Goal: Task Accomplishment & Management: Use online tool/utility

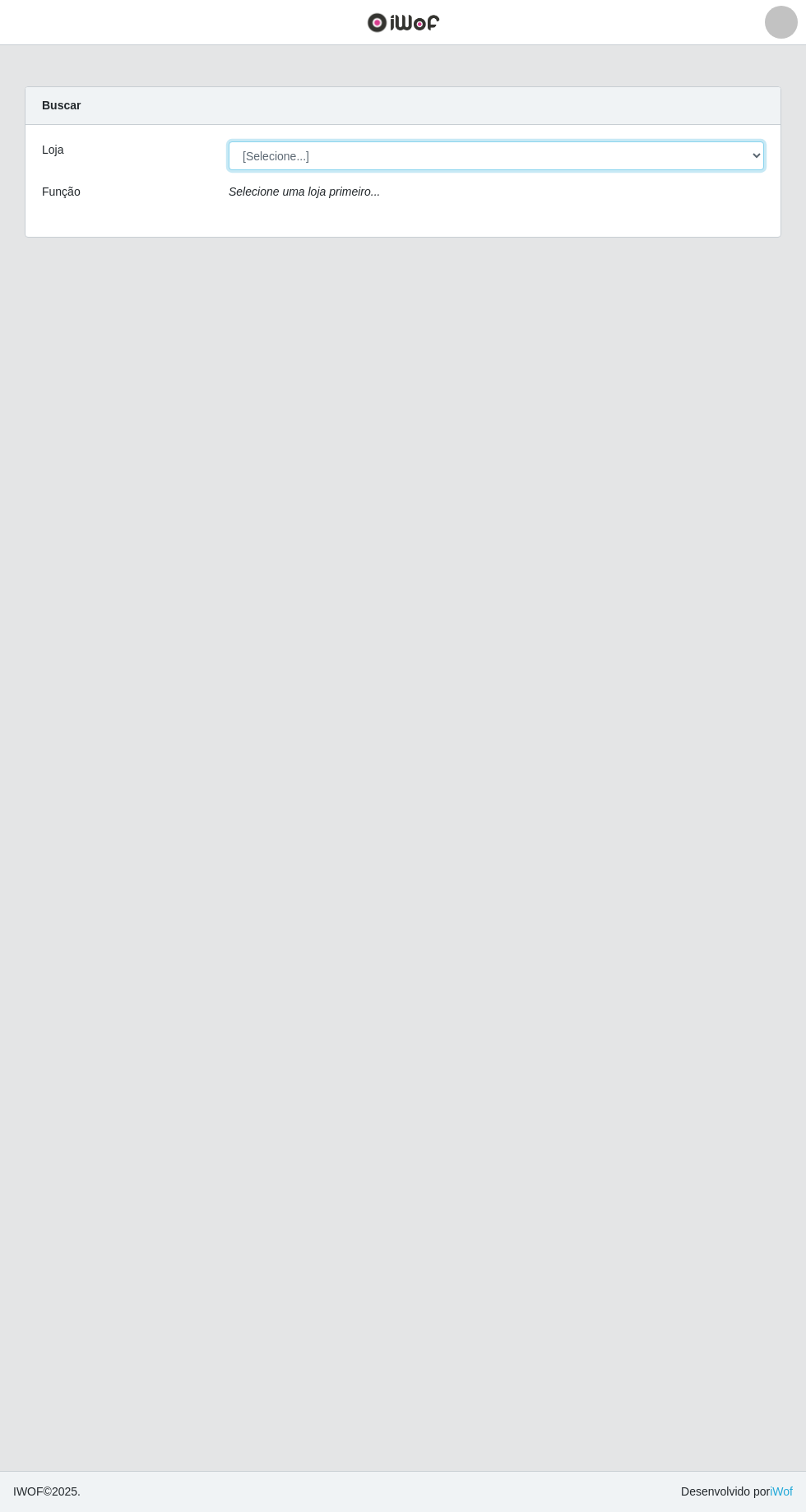
click at [756, 163] on select "[Selecione...] [GEOGRAPHIC_DATA] - [GEOGRAPHIC_DATA] - [GEOGRAPHIC_DATA] - [GEO…" at bounding box center [496, 156] width 536 height 29
select select "508"
click at [229, 141] on select "[Selecione...] [GEOGRAPHIC_DATA] - [GEOGRAPHIC_DATA] - [GEOGRAPHIC_DATA] - [GEO…" at bounding box center [496, 156] width 536 height 29
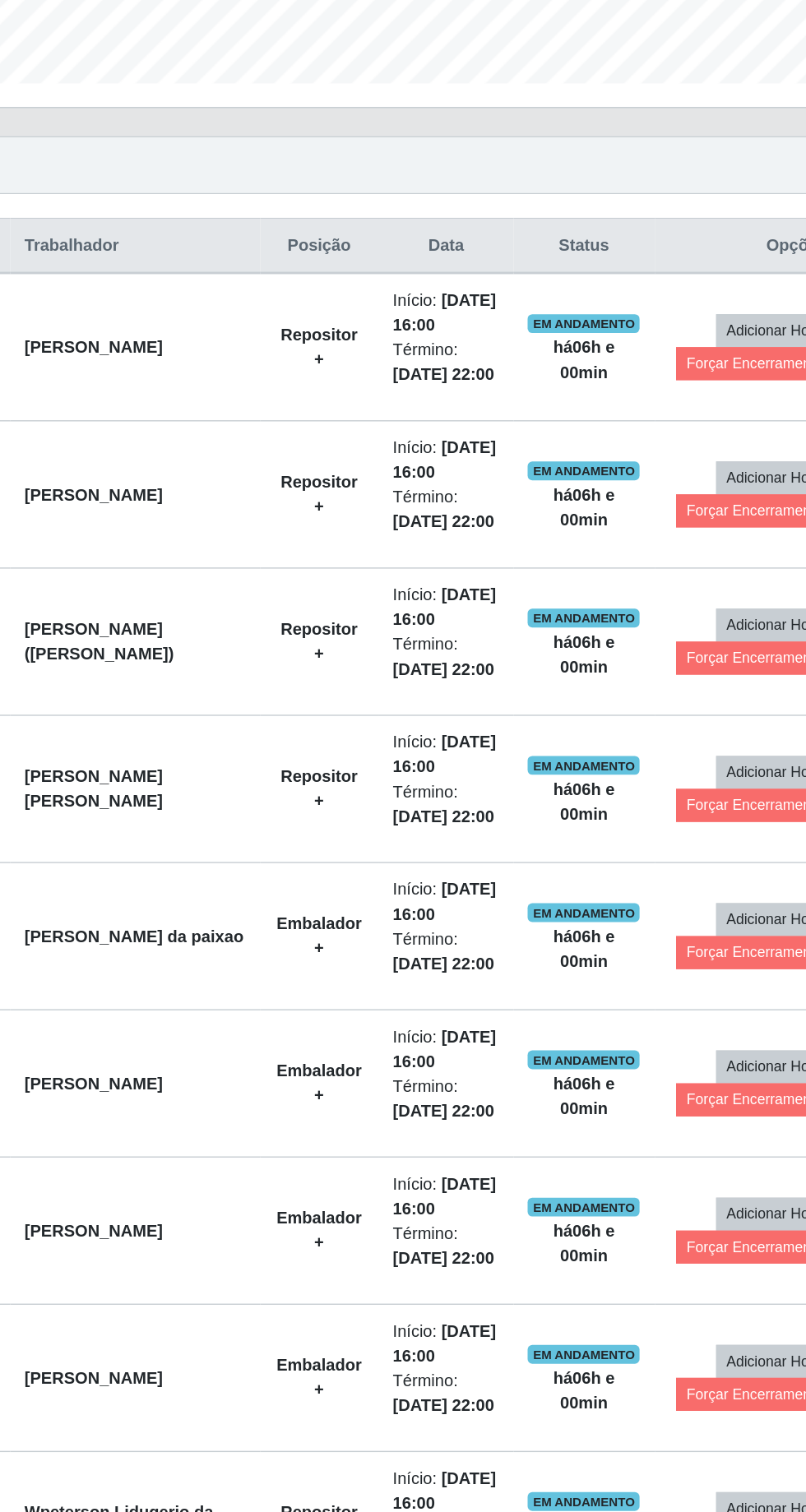
scroll to position [274, 0]
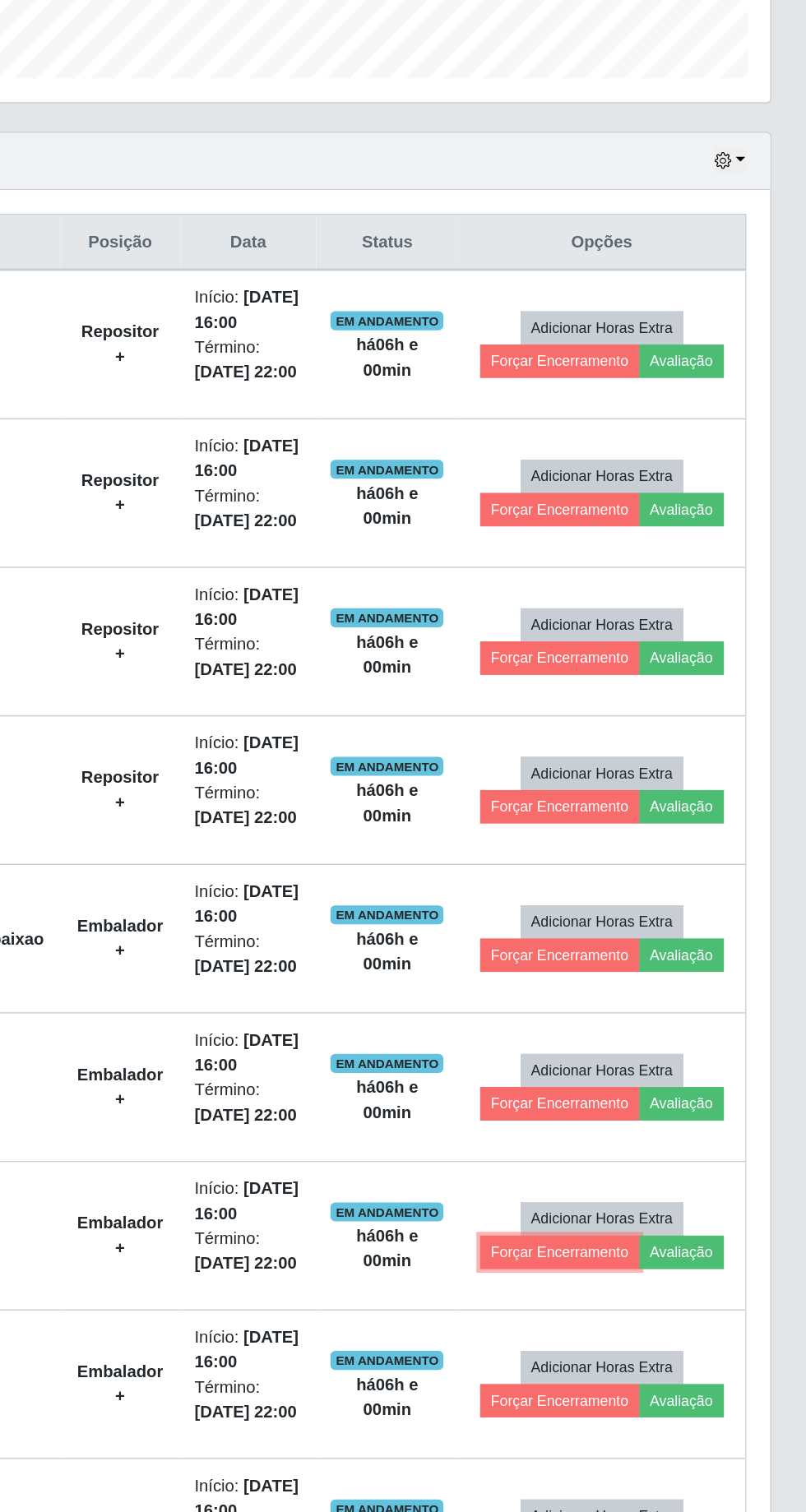
click at [630, 1200] on button "Forçar Encerramento" at bounding box center [635, 1189] width 110 height 23
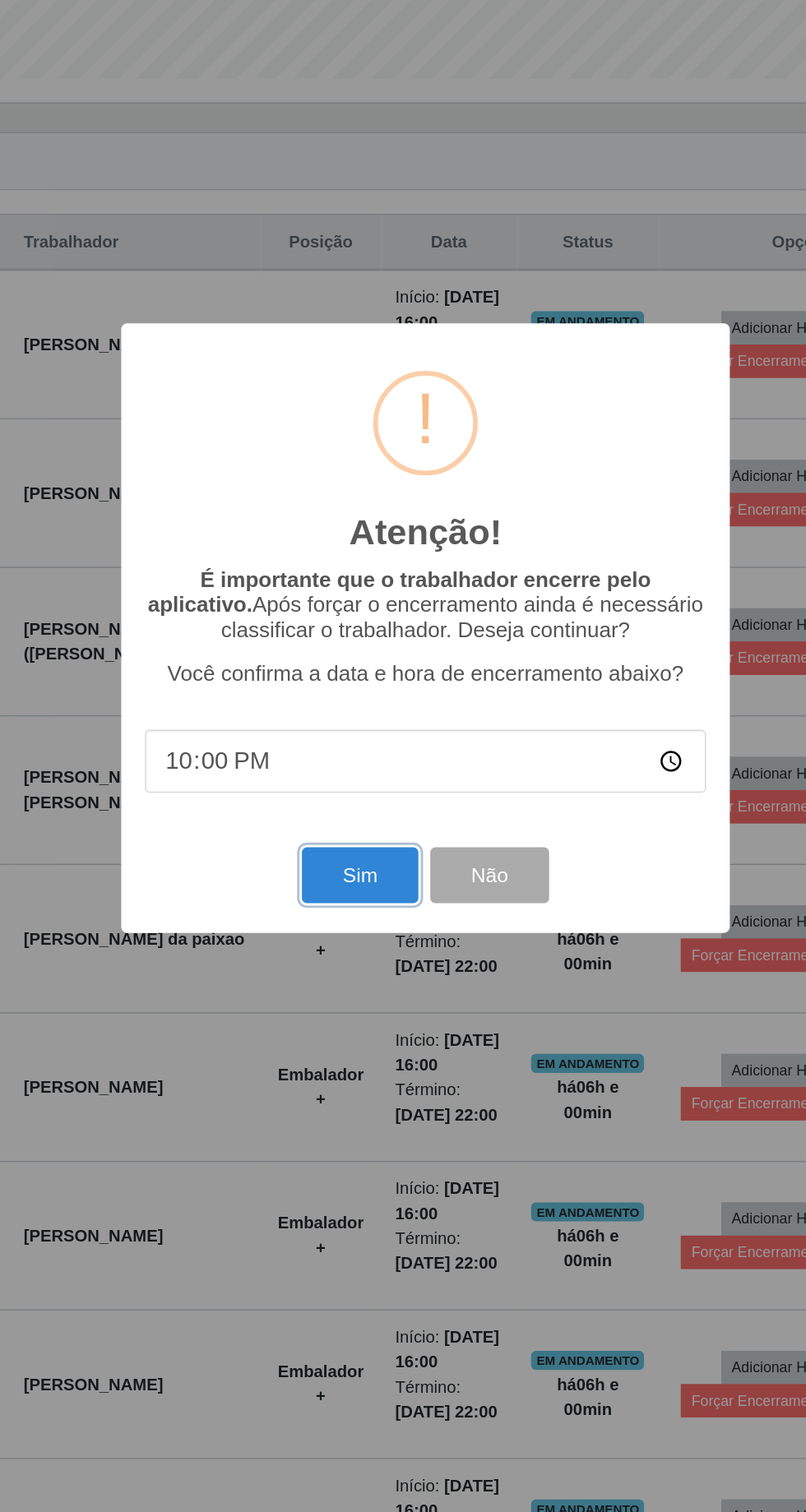
click at [357, 947] on button "Sim" at bounding box center [358, 927] width 80 height 39
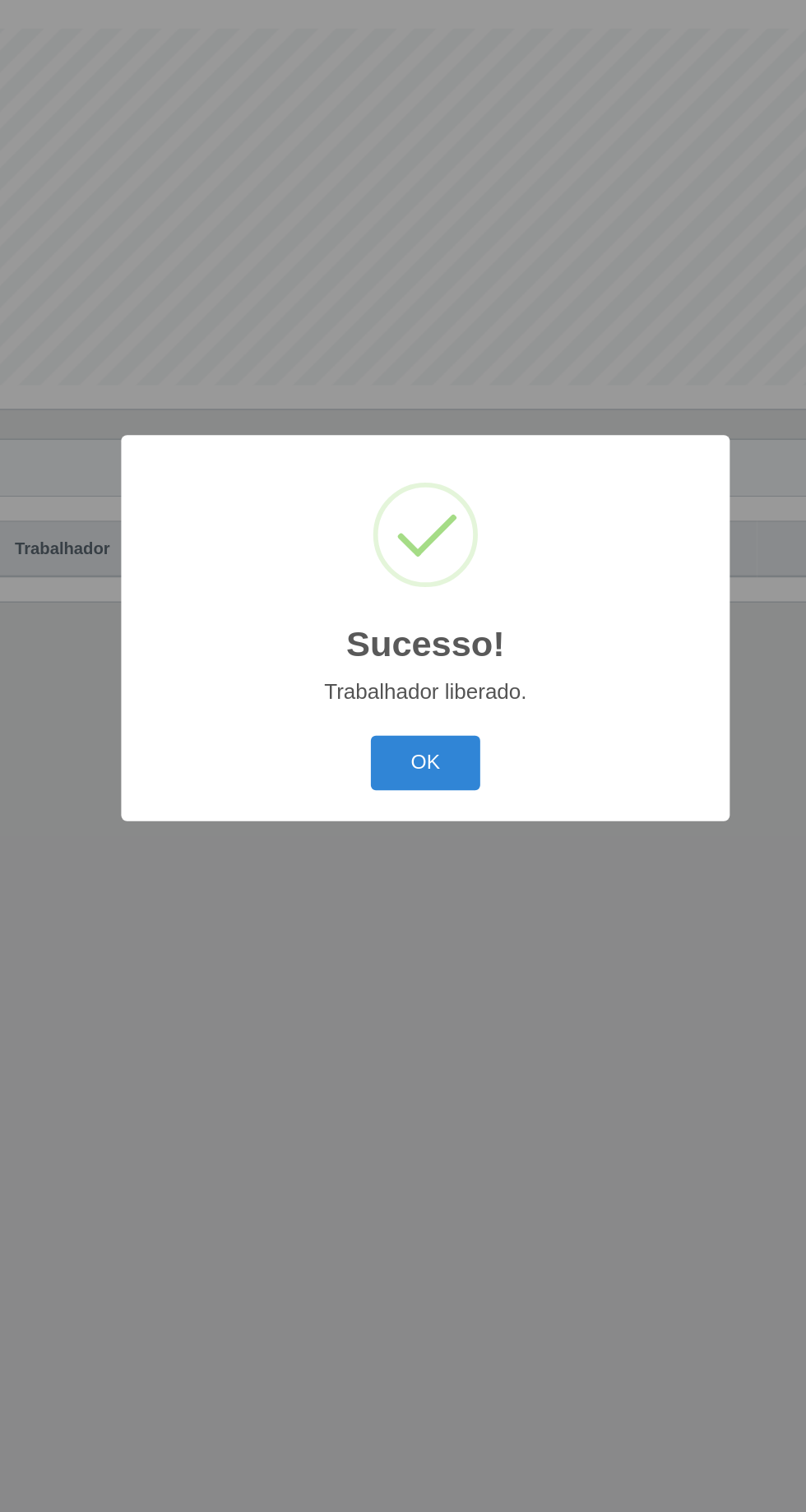
scroll to position [0, 0]
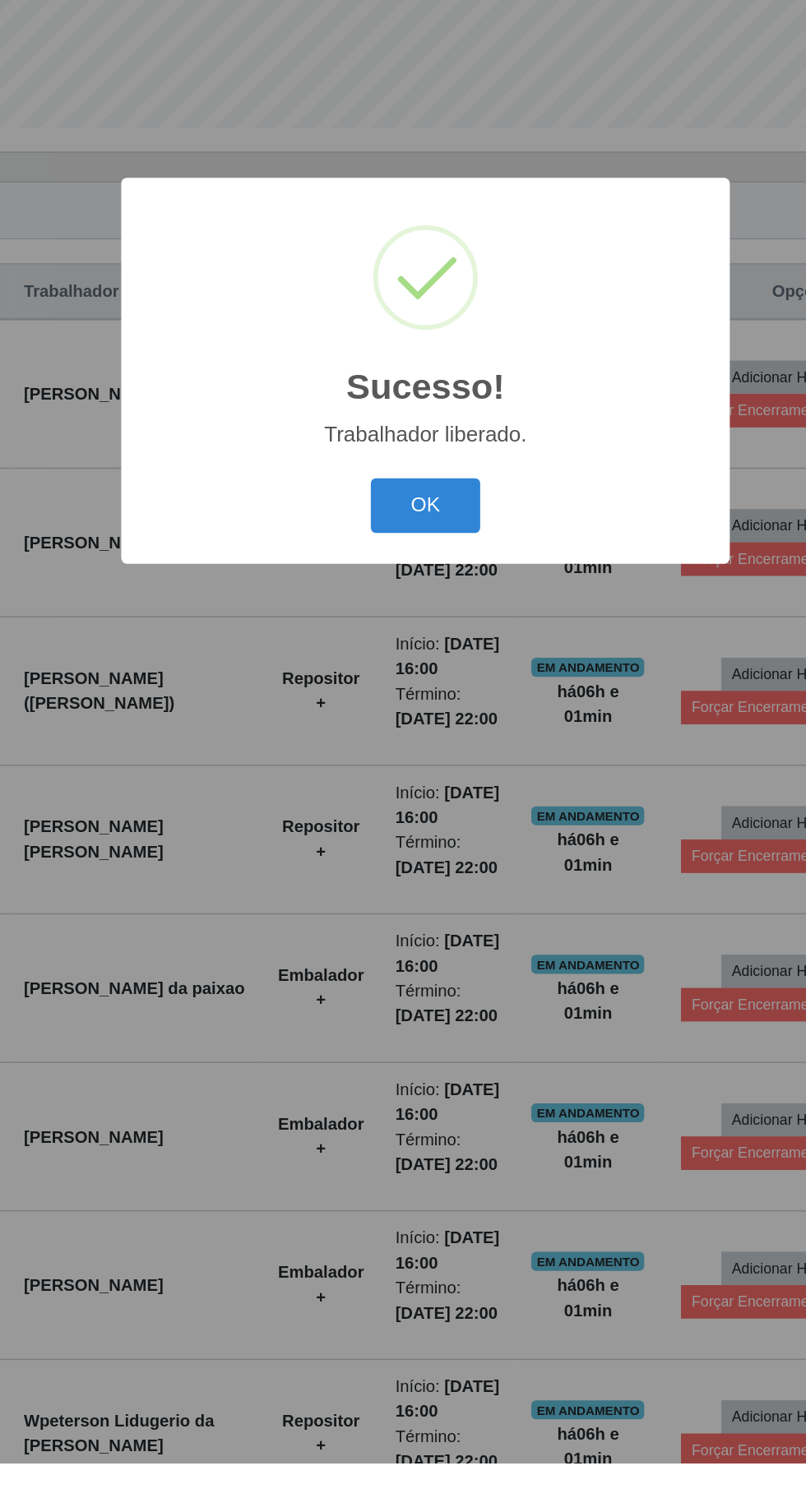
click at [407, 869] on button "OK" at bounding box center [403, 850] width 77 height 39
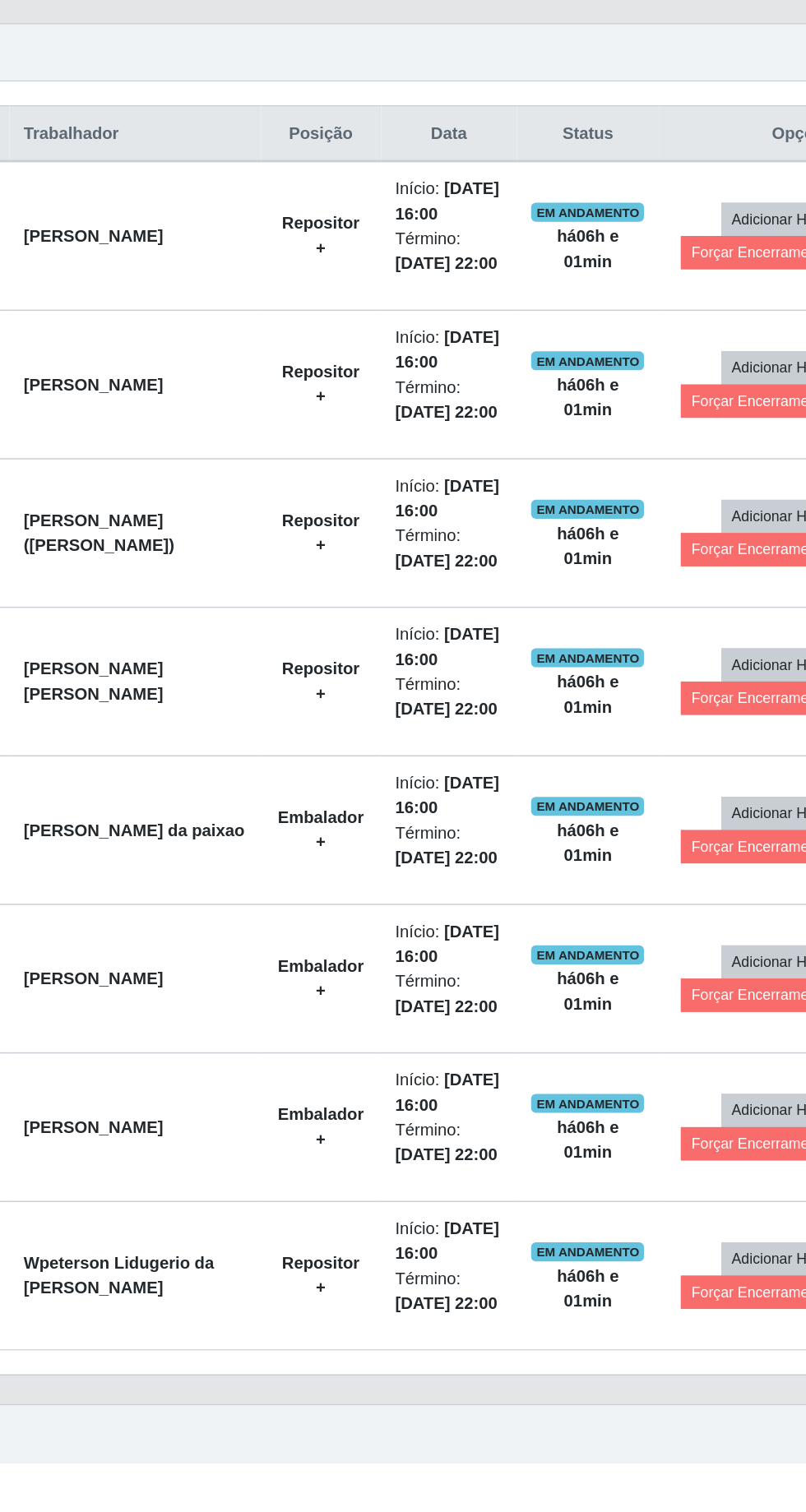
scroll to position [194, 0]
click at [629, 1302] on button "Forçar Encerramento" at bounding box center [635, 1292] width 110 height 23
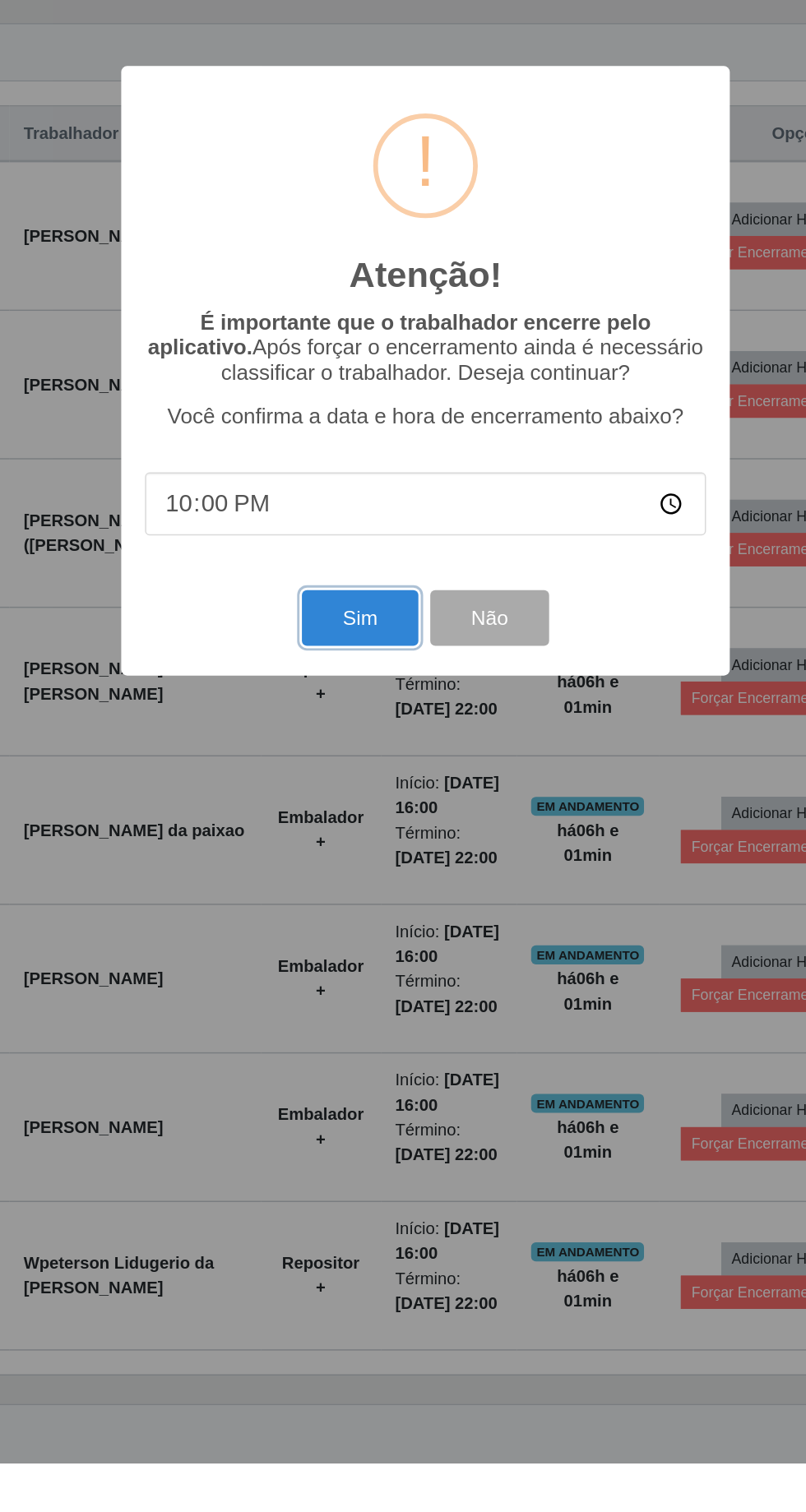
click at [346, 947] on button "Sim" at bounding box center [358, 927] width 80 height 39
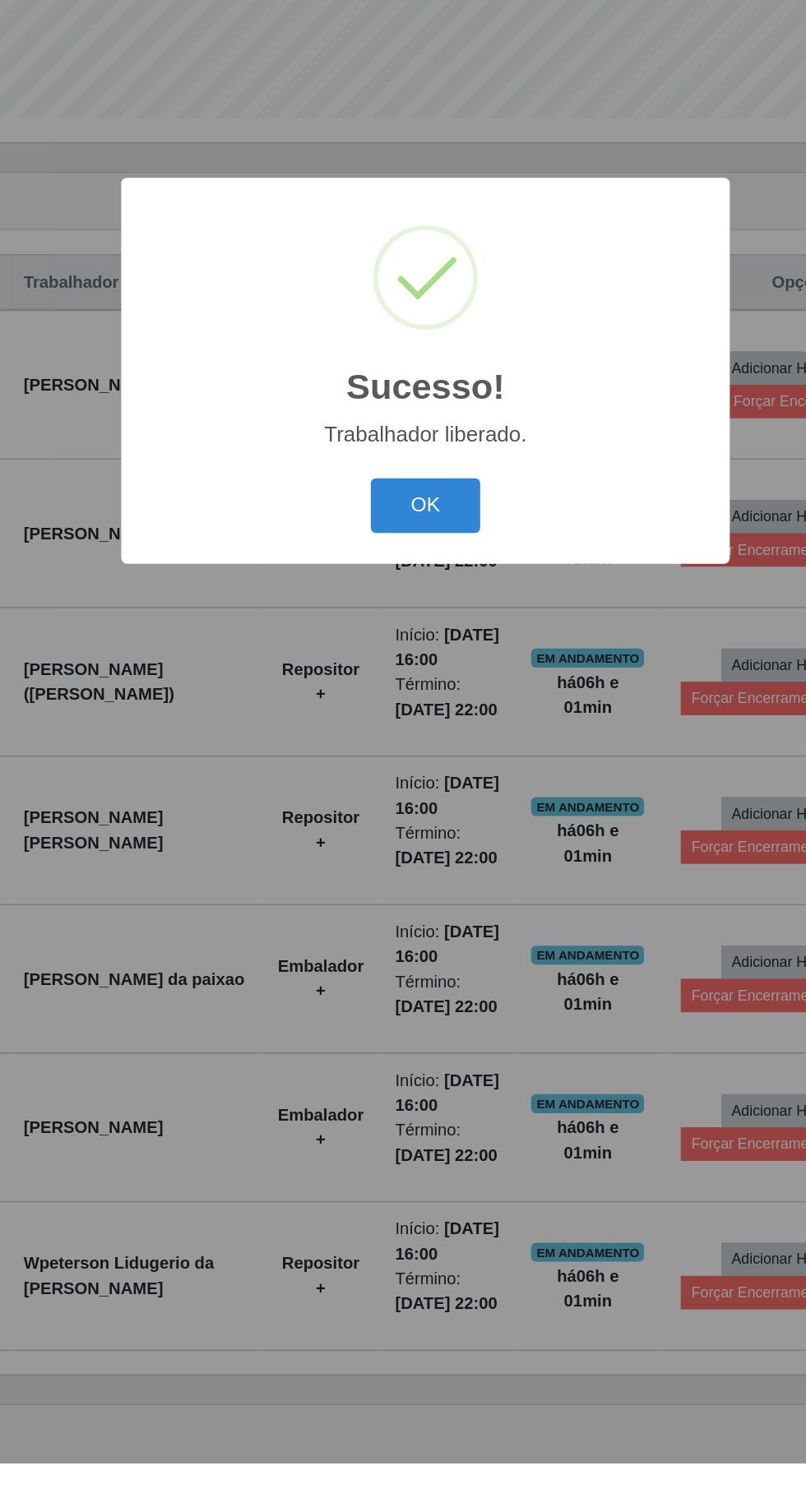
scroll to position [0, 0]
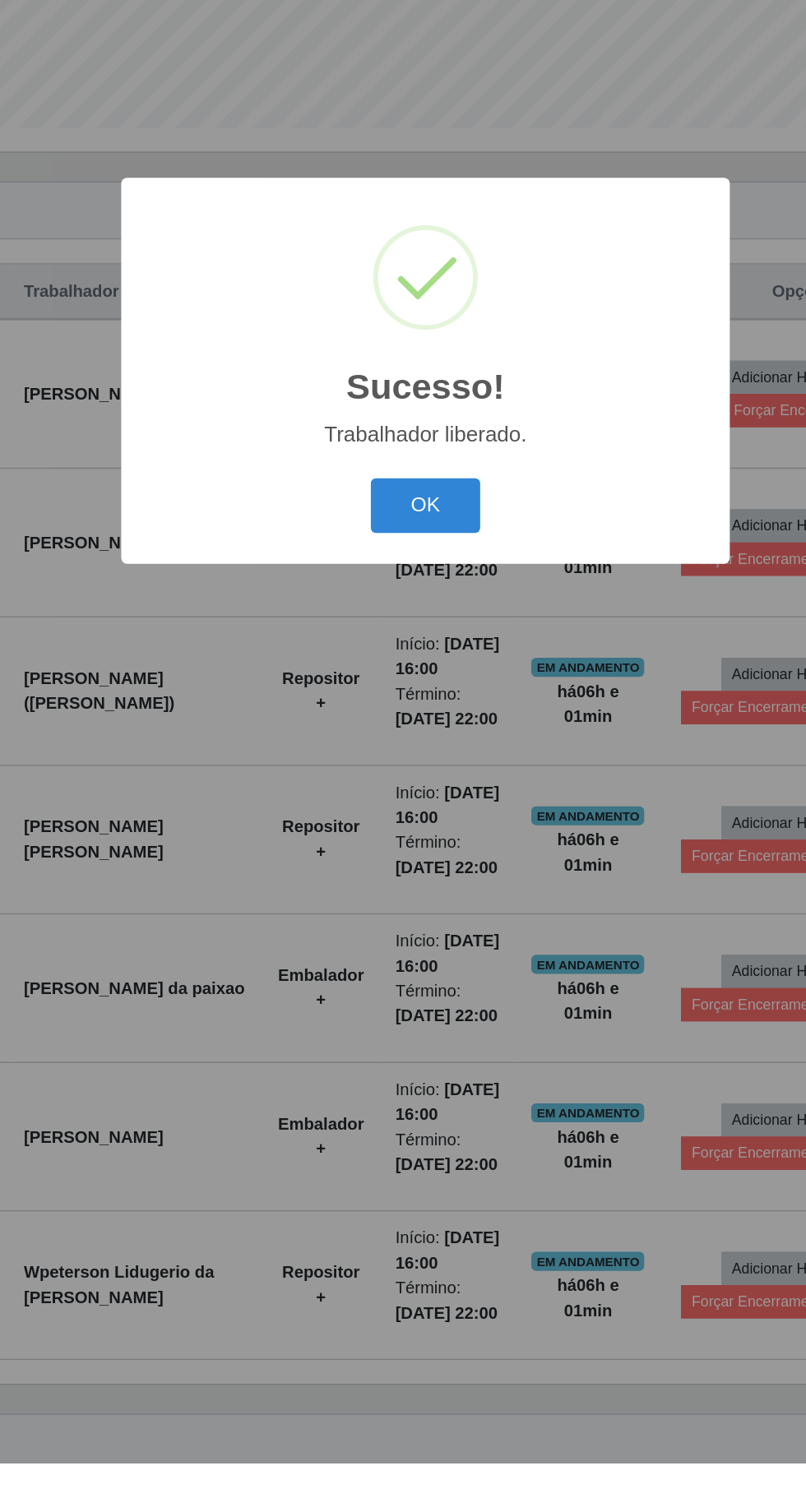
click at [398, 869] on button "OK" at bounding box center [403, 850] width 77 height 39
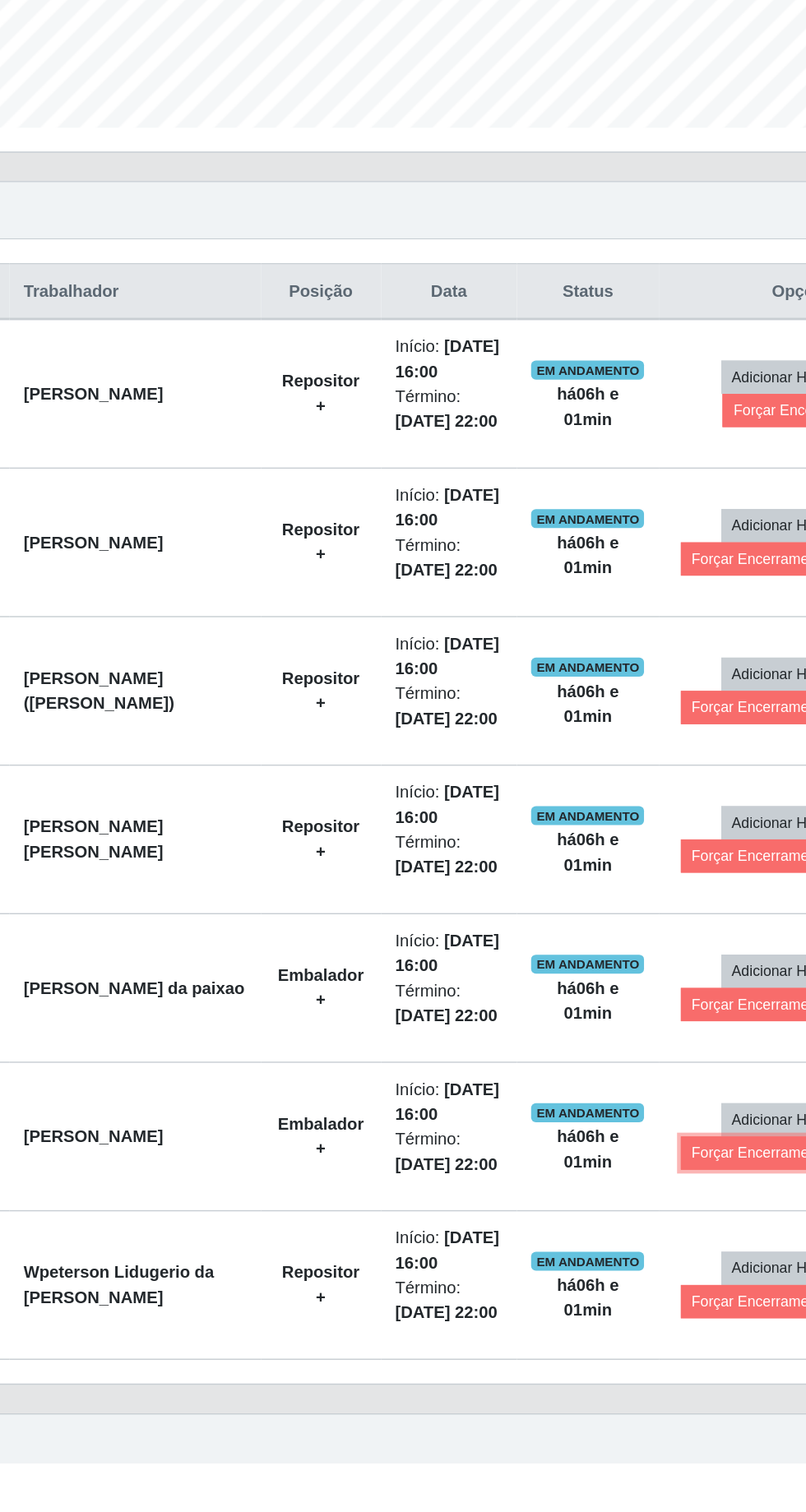
click at [620, 1310] on button "Forçar Encerramento" at bounding box center [635, 1298] width 110 height 23
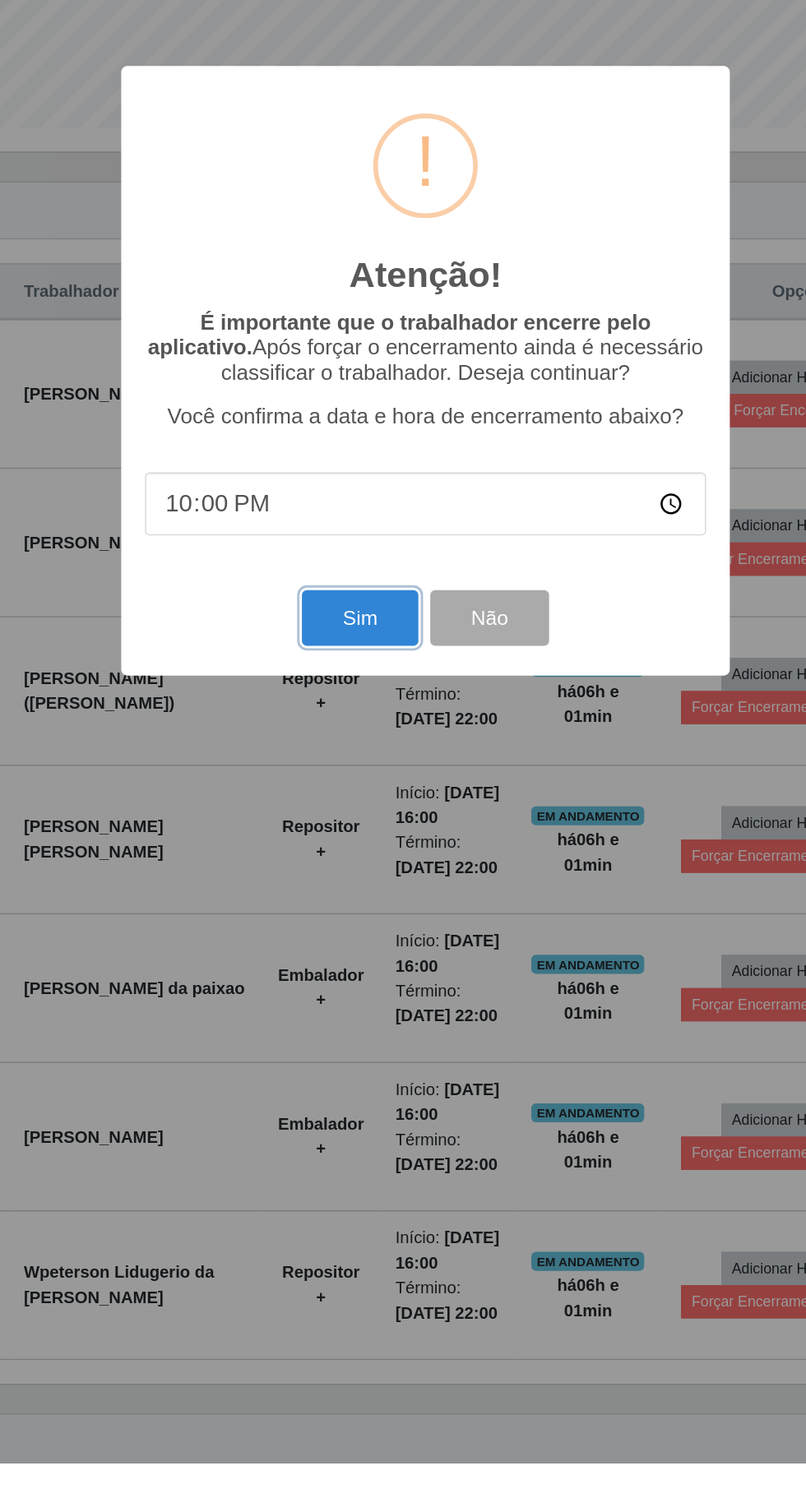
click at [356, 947] on button "Sim" at bounding box center [358, 927] width 80 height 39
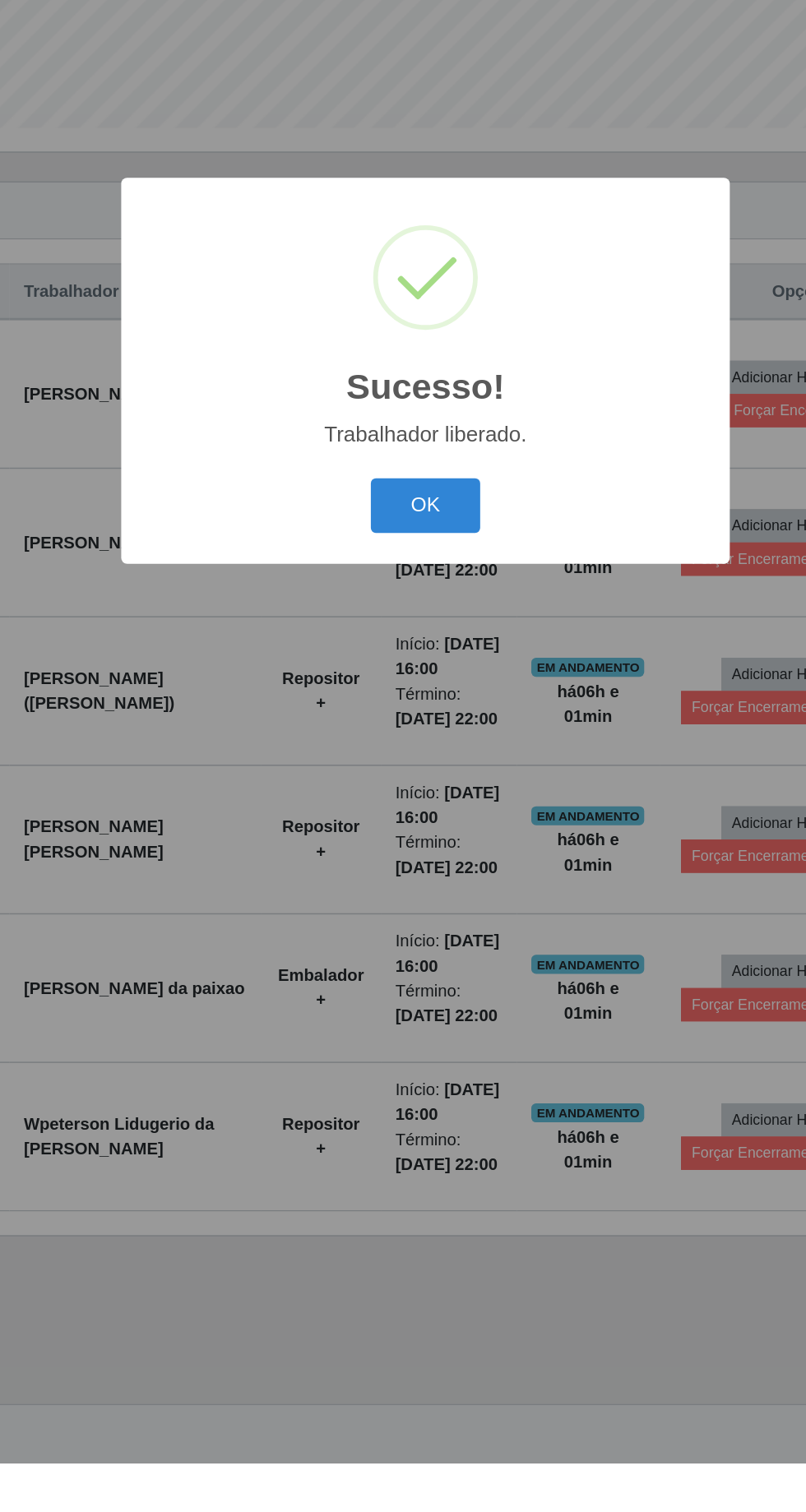
click at [403, 869] on button "OK" at bounding box center [403, 850] width 77 height 39
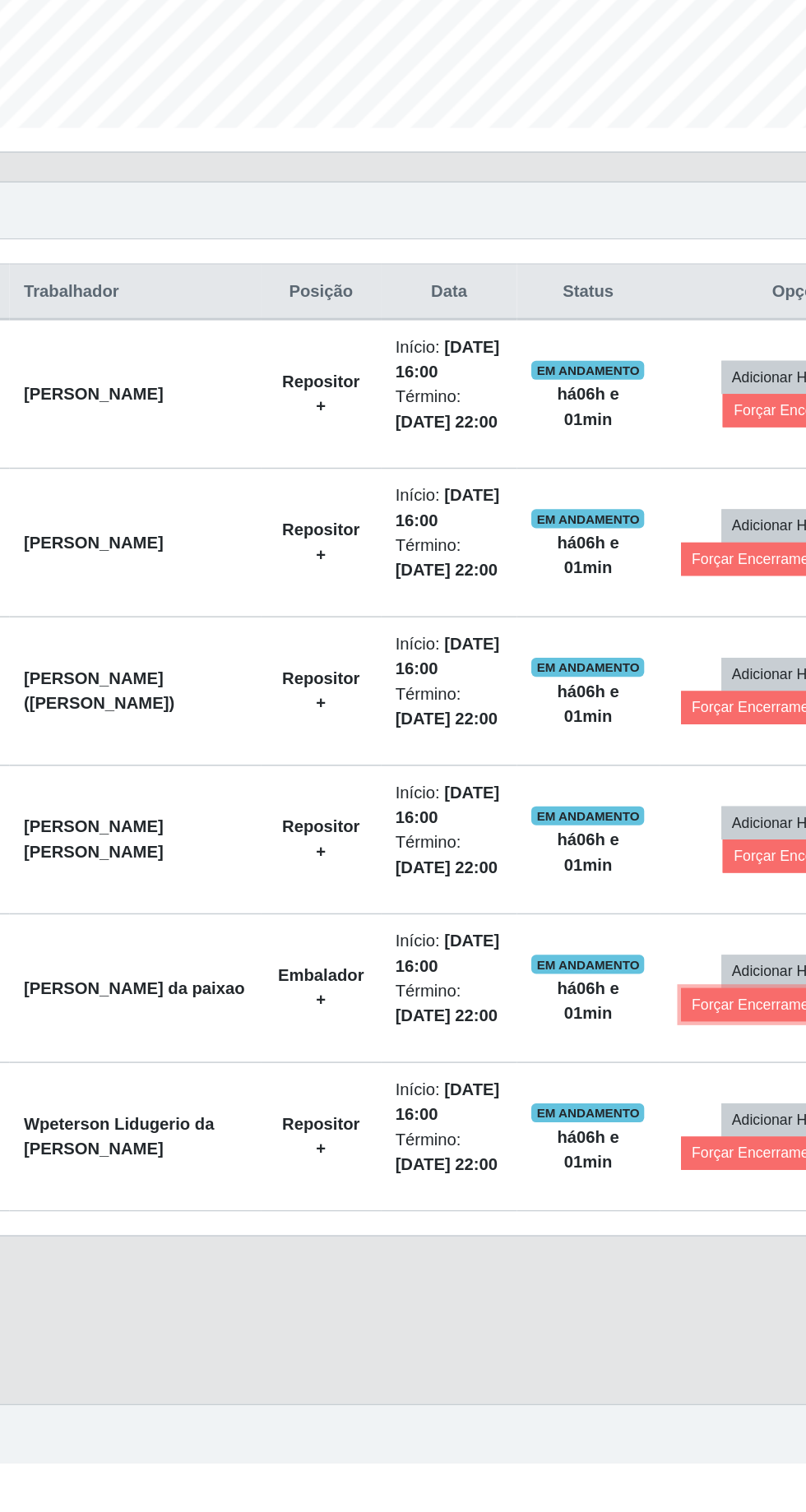
click at [625, 1207] on button "Forçar Encerramento" at bounding box center [635, 1195] width 110 height 23
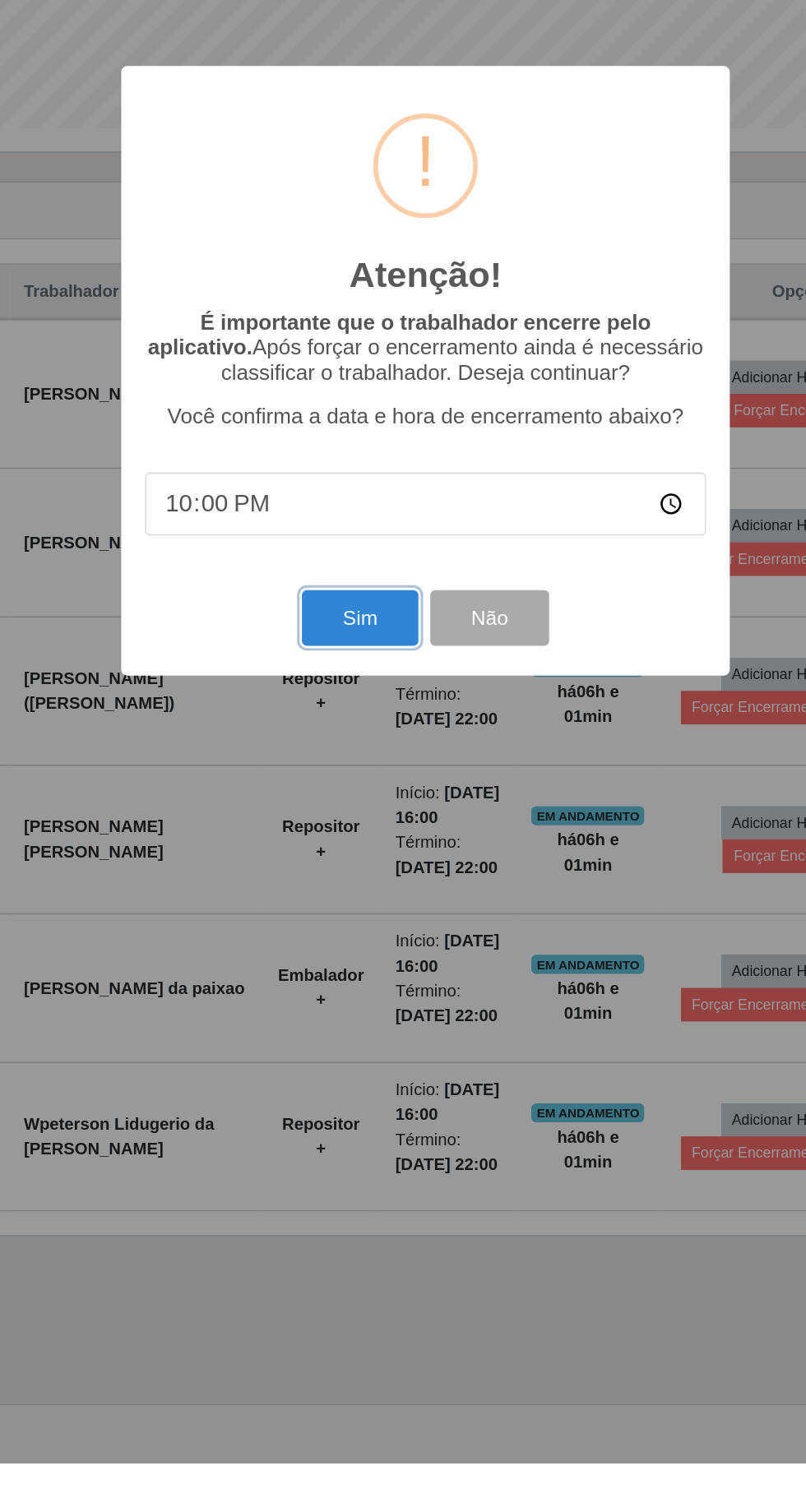
click at [349, 947] on button "Sim" at bounding box center [358, 927] width 80 height 39
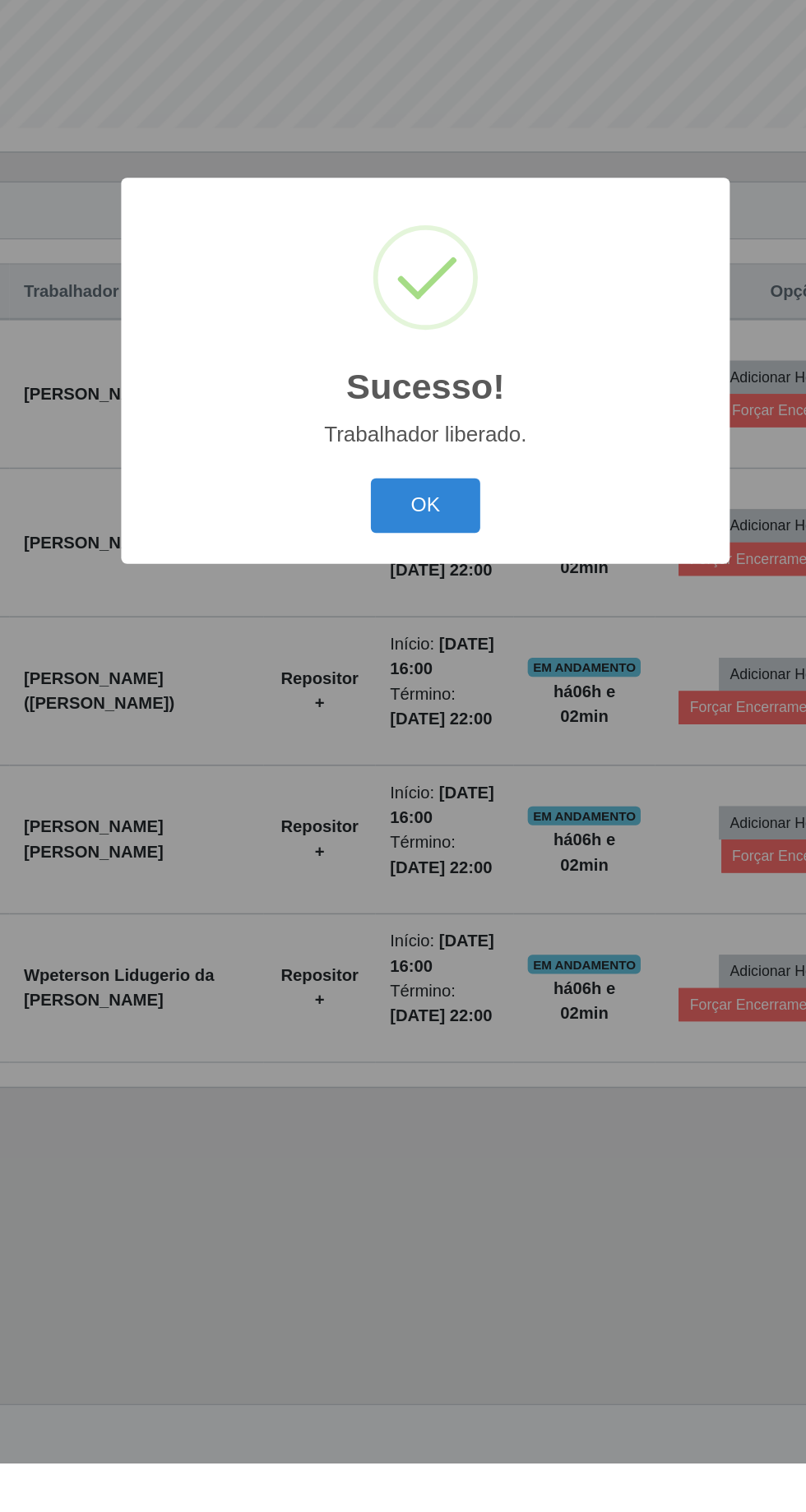
click at [403, 869] on button "OK" at bounding box center [403, 850] width 77 height 39
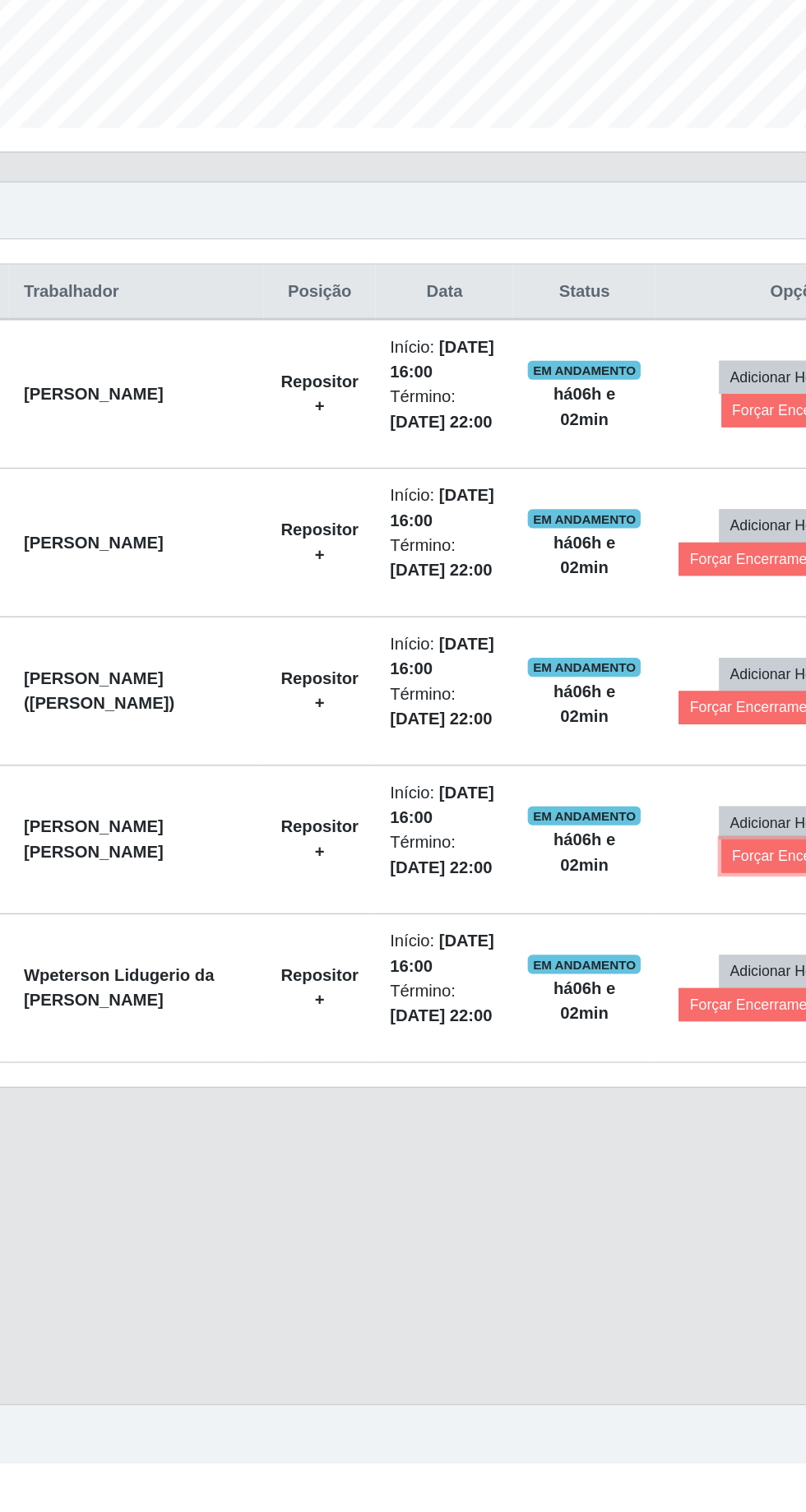
click at [640, 1103] on button "Forçar Encerramento" at bounding box center [663, 1093] width 110 height 23
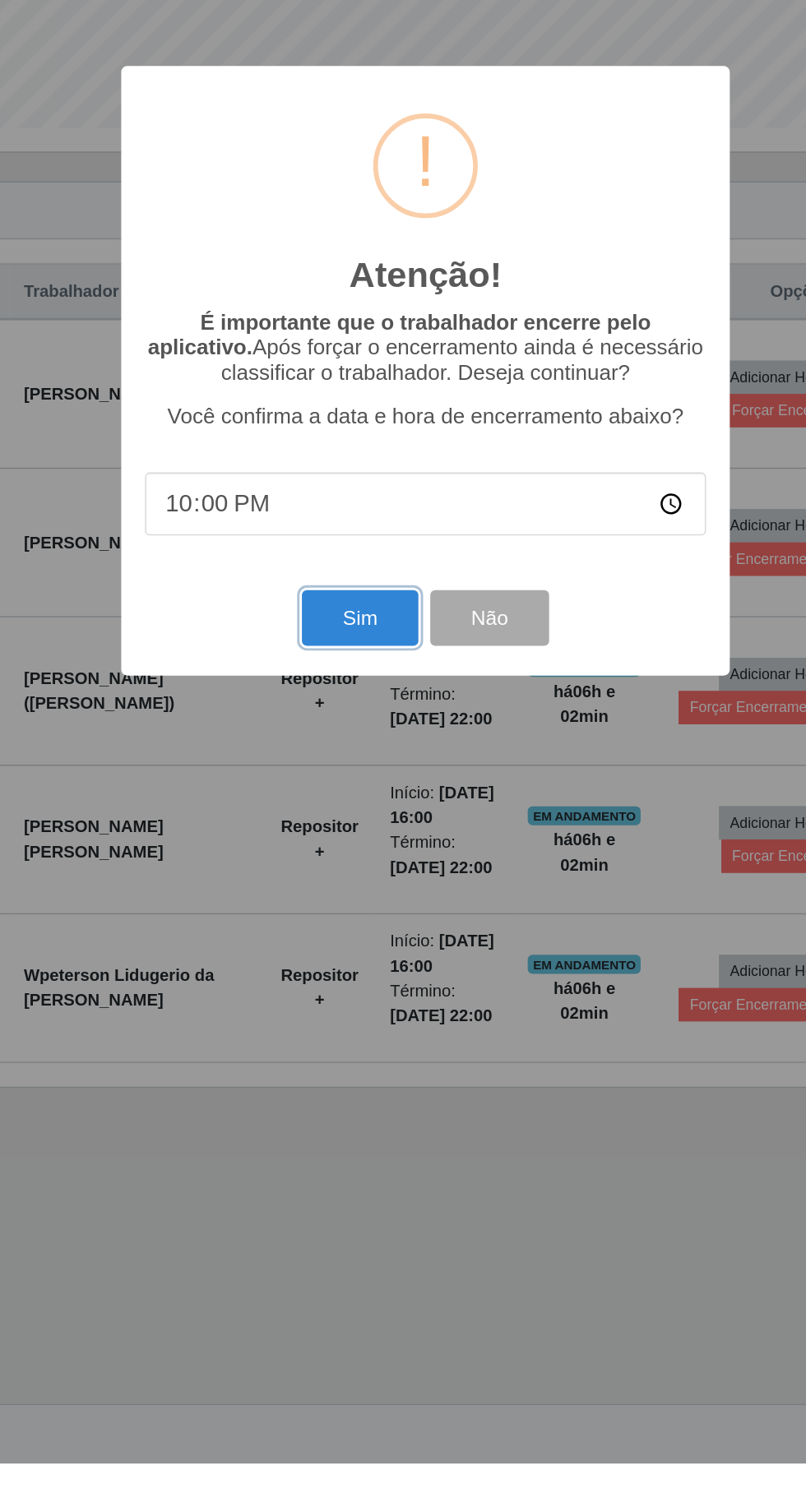
click at [359, 947] on button "Sim" at bounding box center [358, 927] width 80 height 39
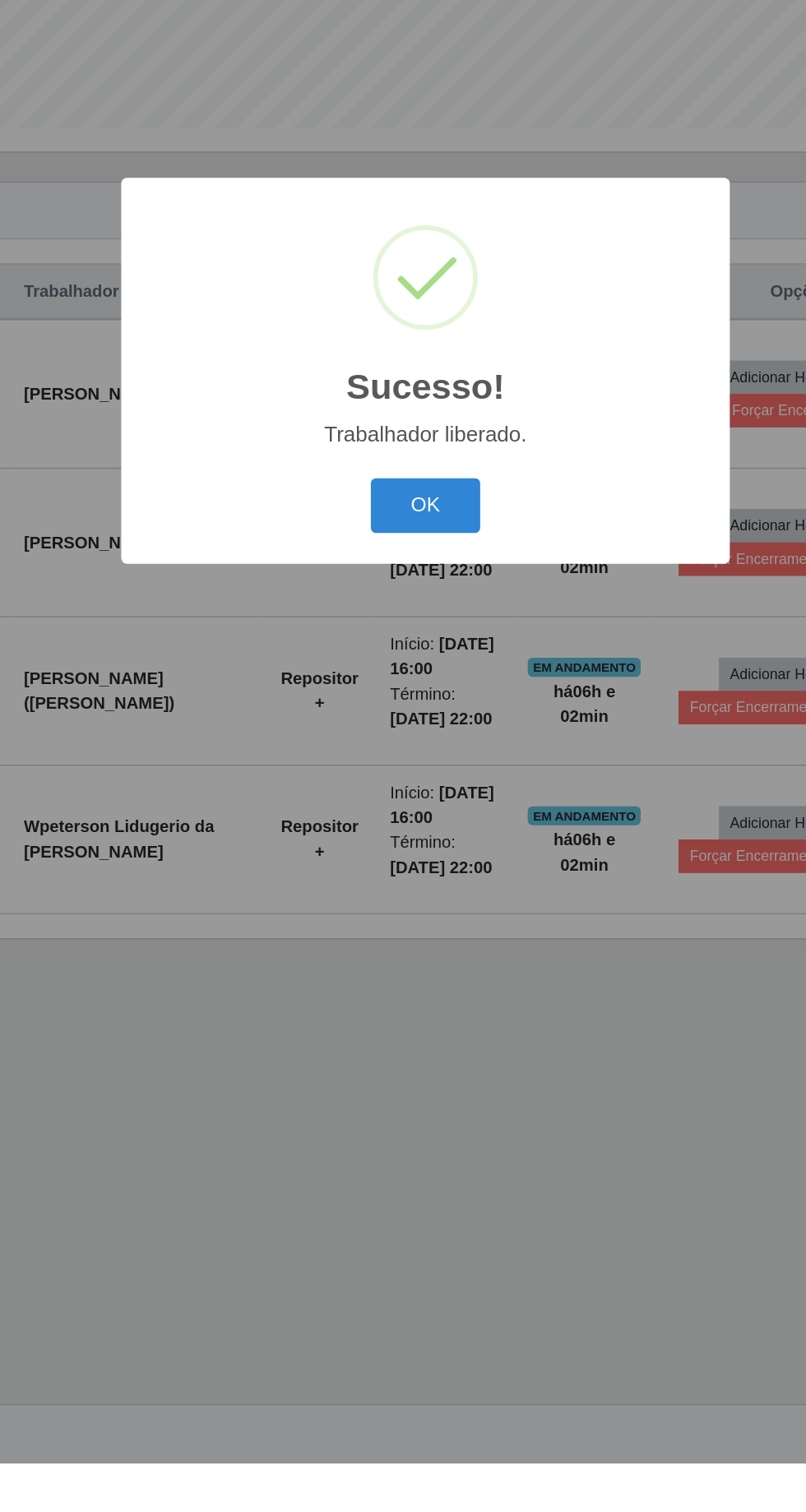
click at [403, 869] on button "OK" at bounding box center [403, 850] width 77 height 39
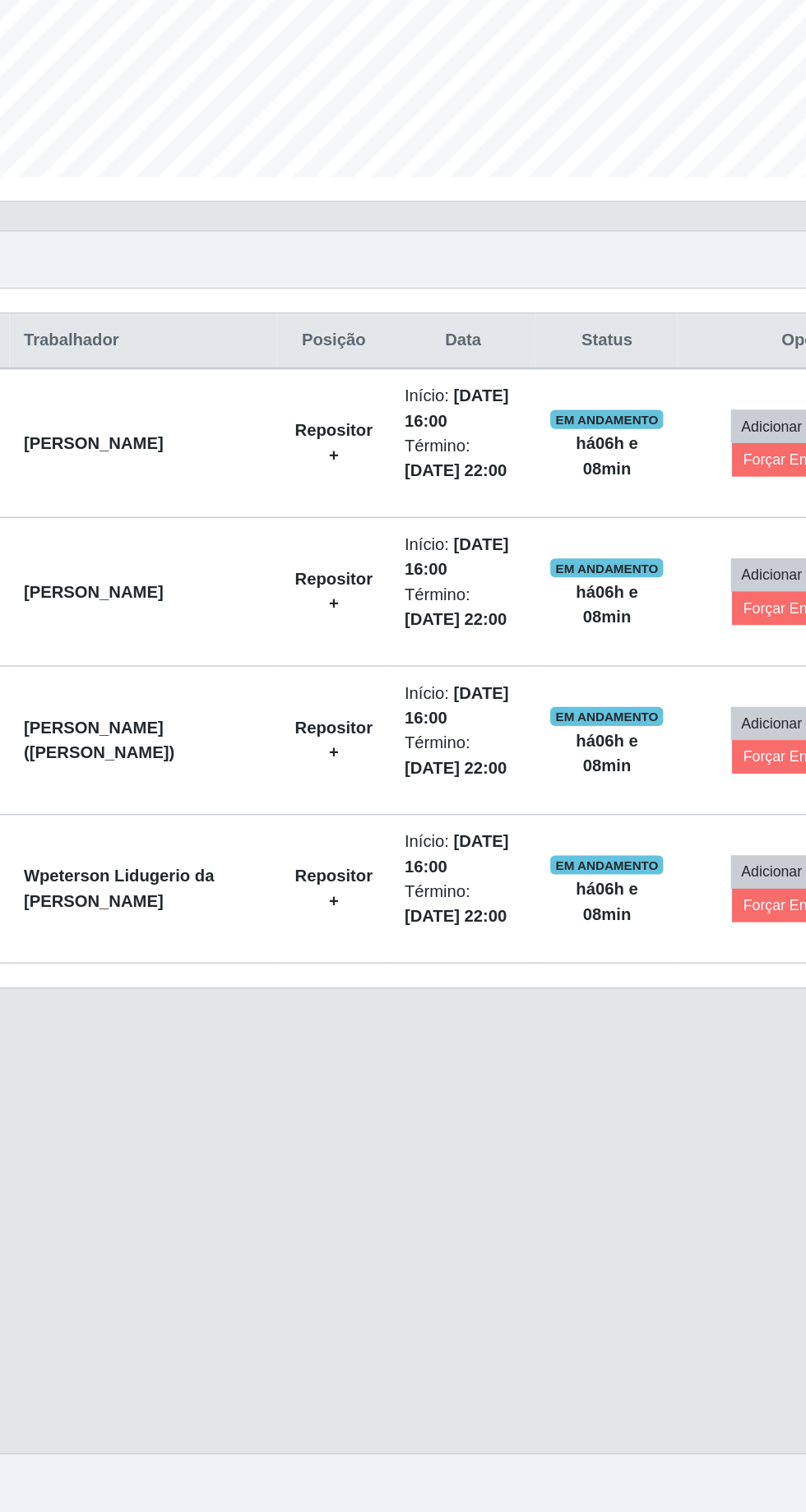
scroll to position [40, 0]
click at [652, 772] on button "Forçar Encerramento" at bounding box center [671, 784] width 110 height 23
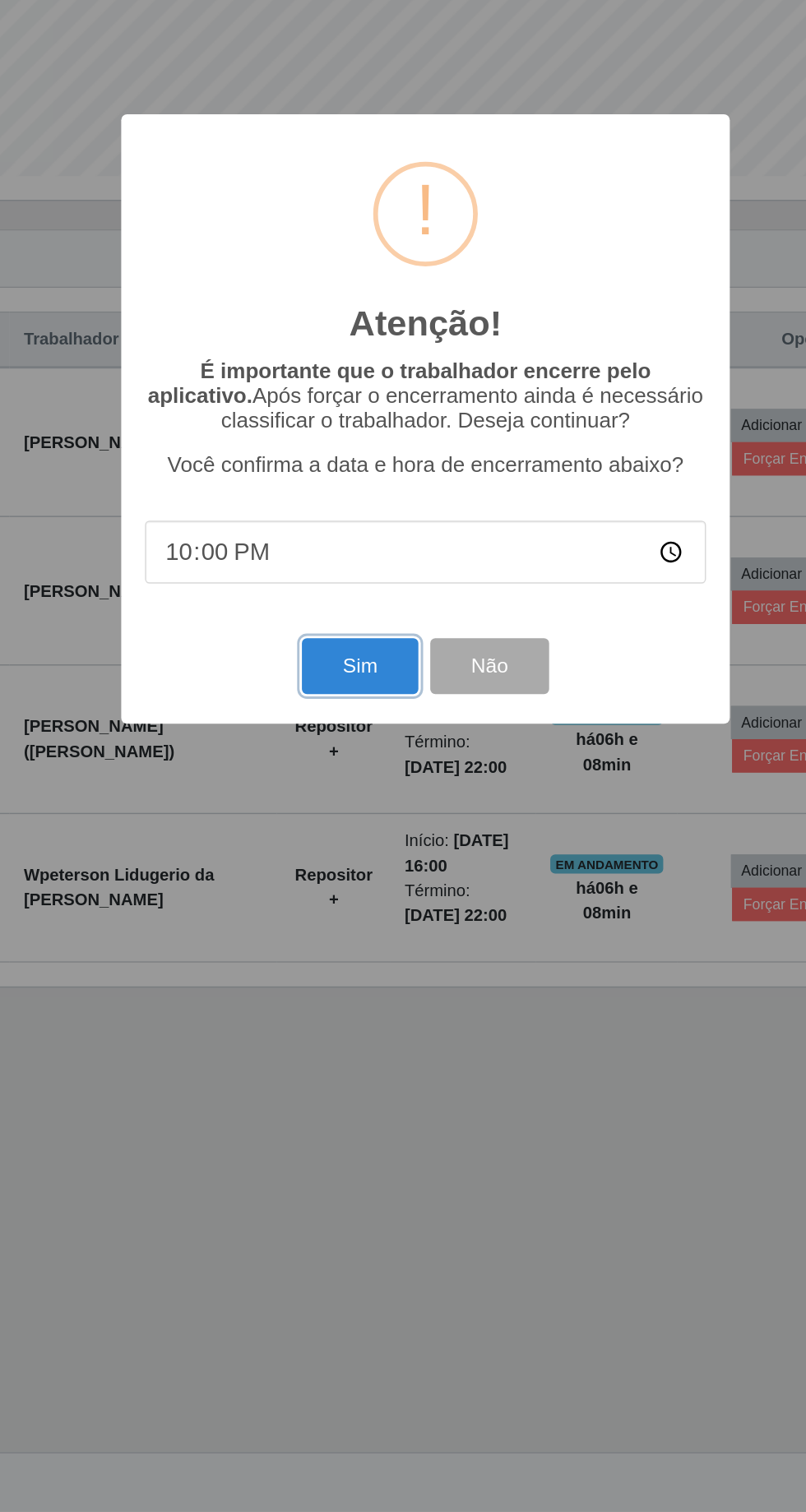
click at [366, 926] on button "Sim" at bounding box center [358, 927] width 80 height 39
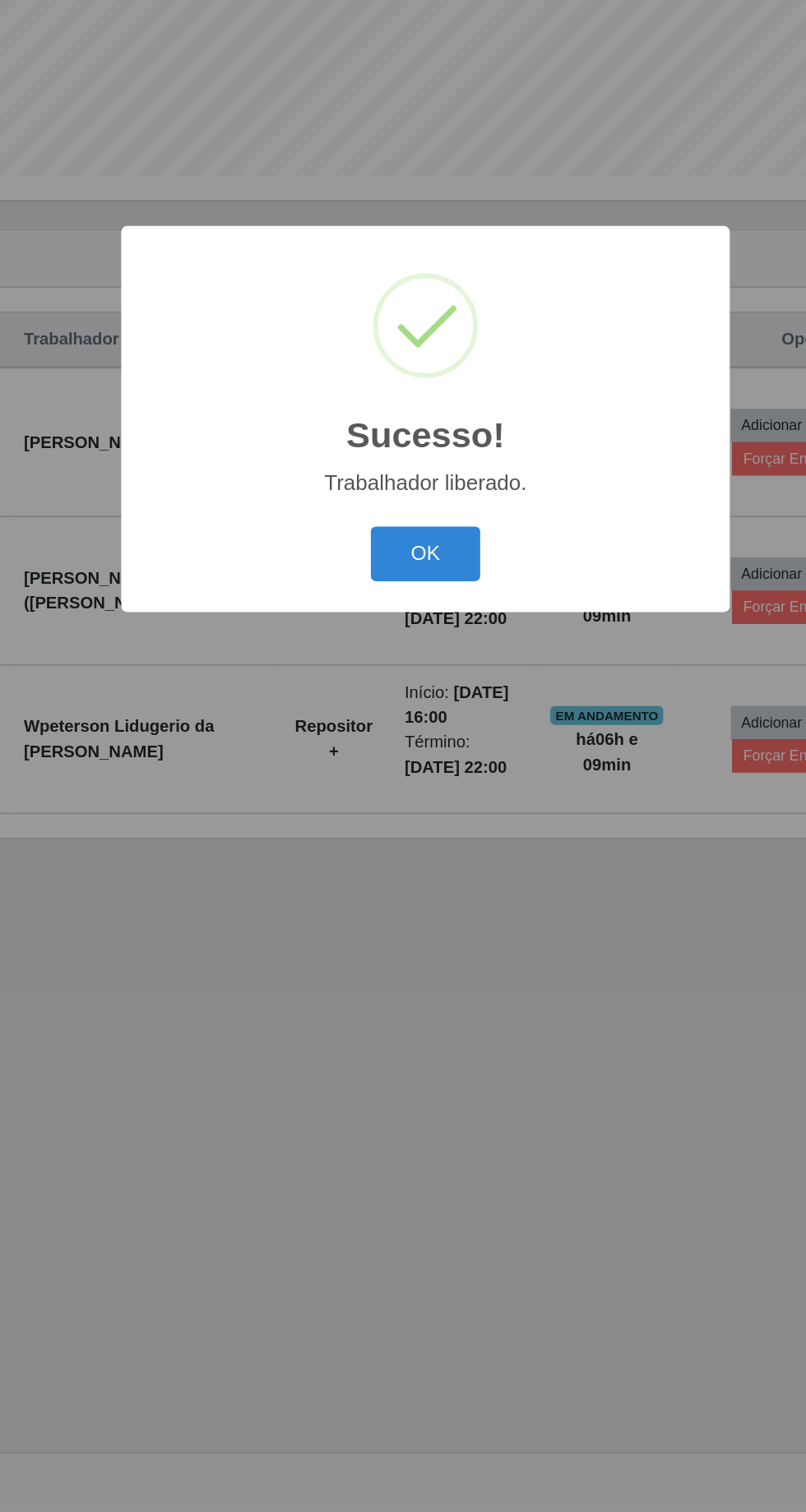
click at [415, 847] on button "OK" at bounding box center [403, 850] width 77 height 39
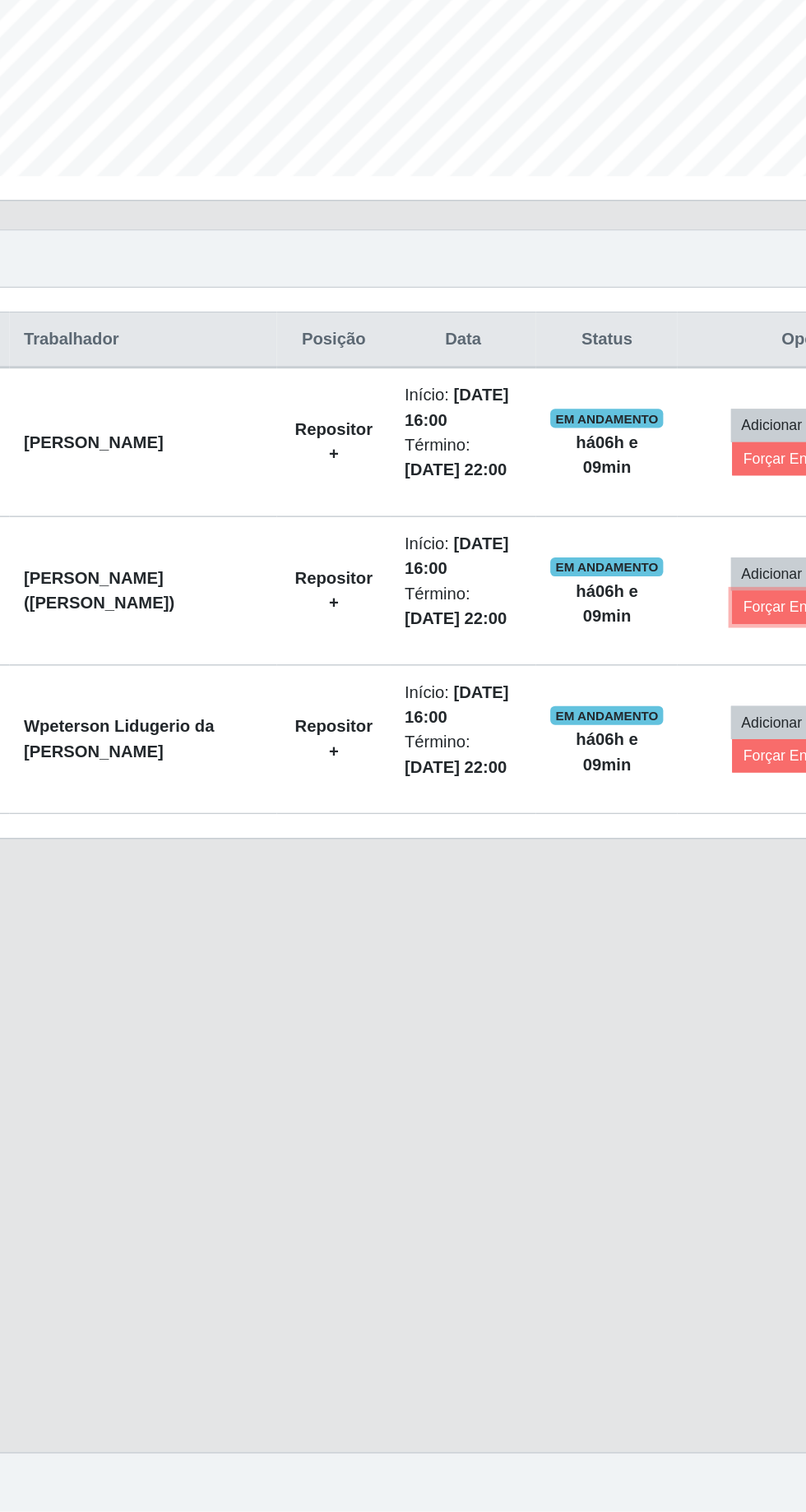
click at [643, 875] on button "Forçar Encerramento" at bounding box center [671, 886] width 110 height 23
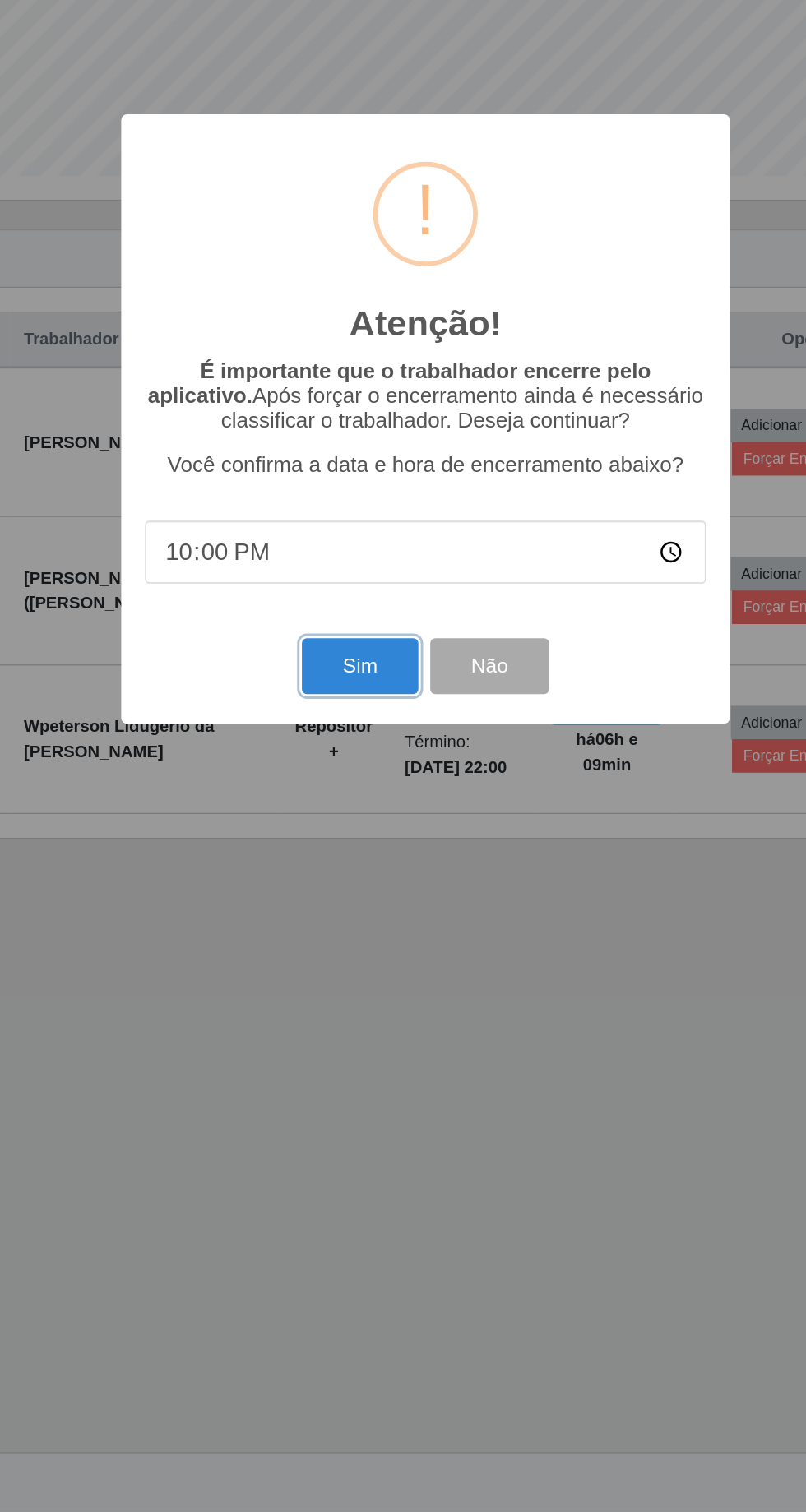
click at [360, 919] on button "Sim" at bounding box center [358, 927] width 80 height 39
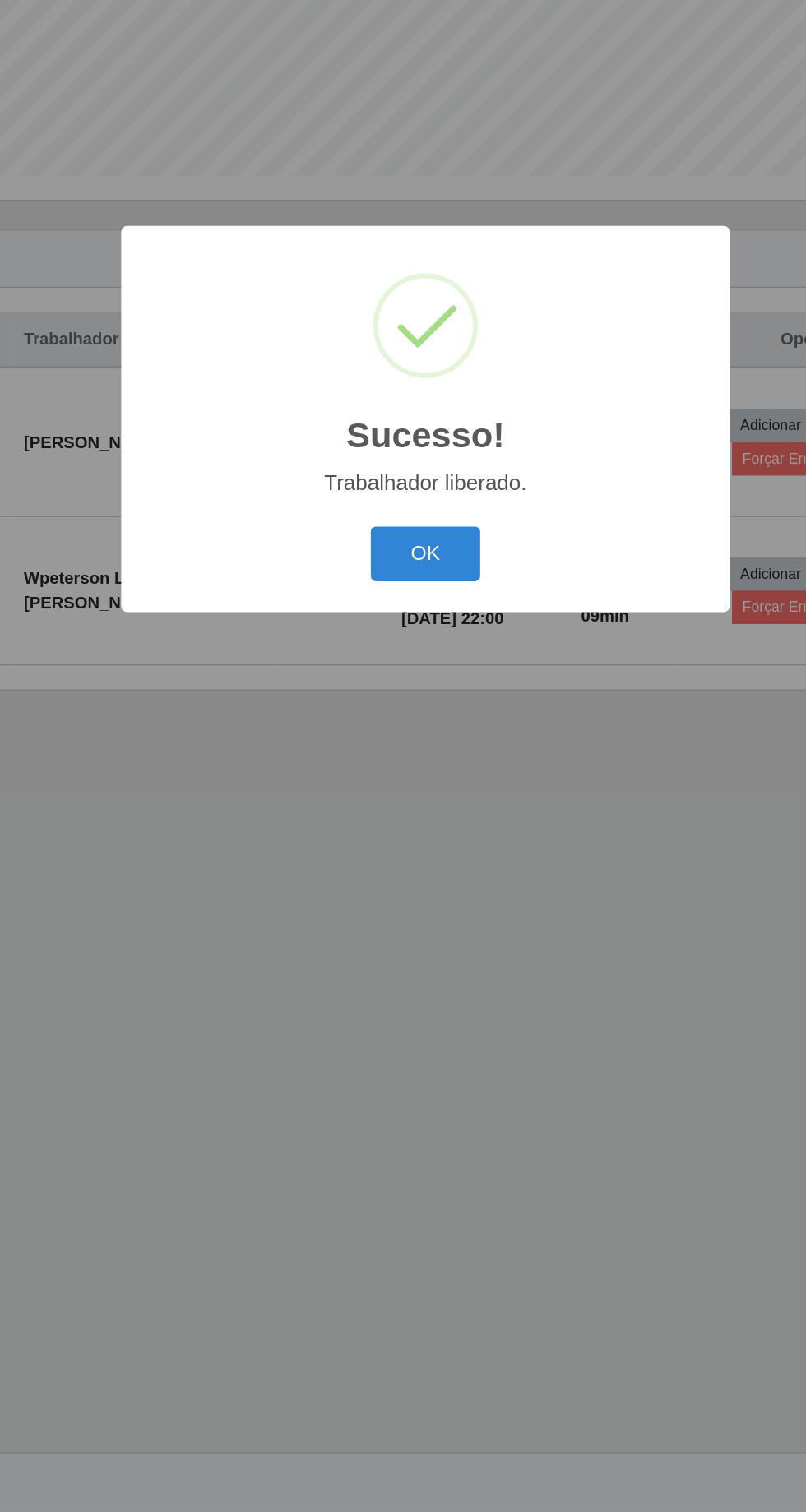
click at [412, 841] on button "OK" at bounding box center [403, 850] width 77 height 39
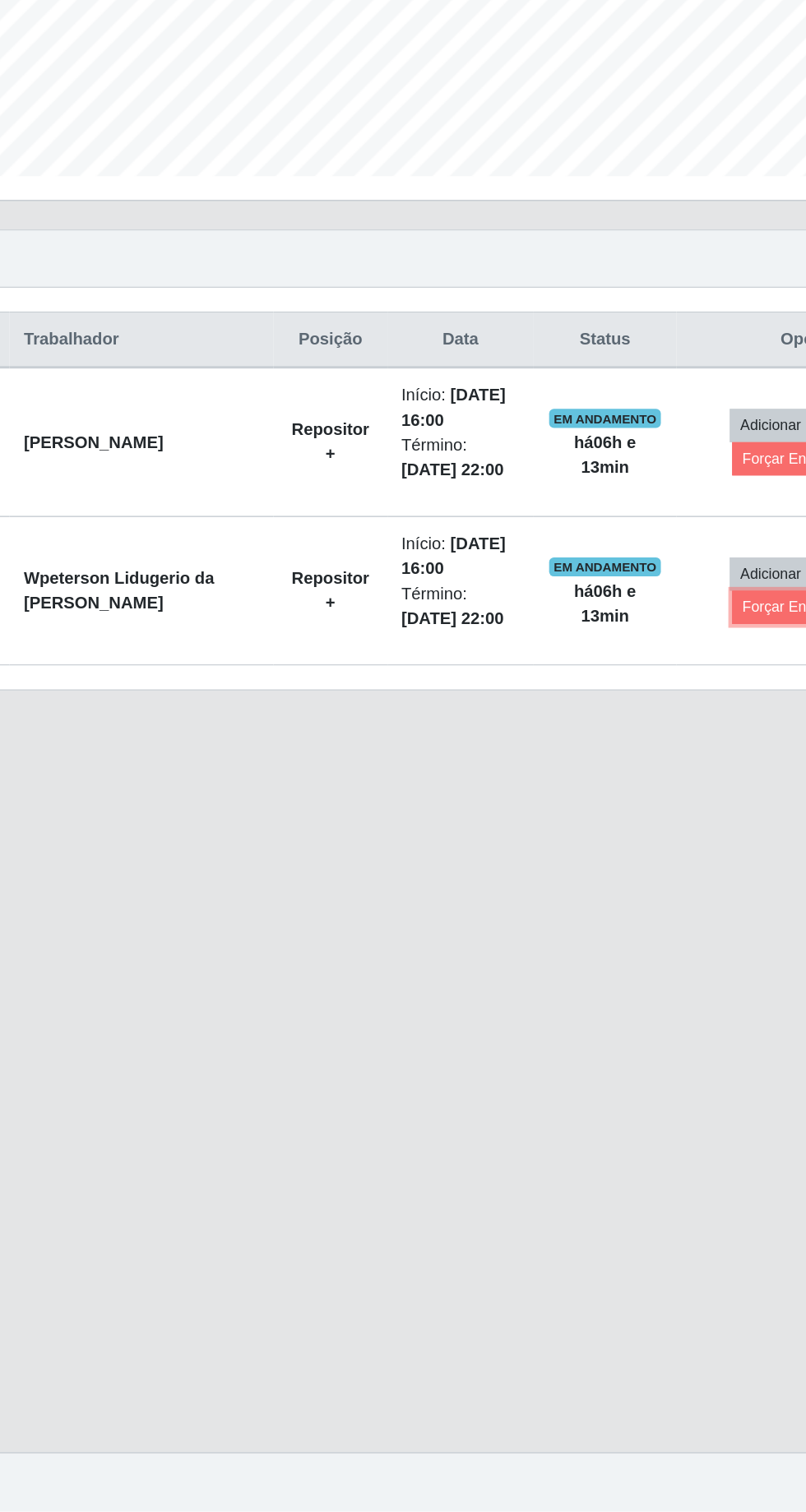
click at [652, 875] on button "Forçar Encerramento" at bounding box center [671, 886] width 110 height 23
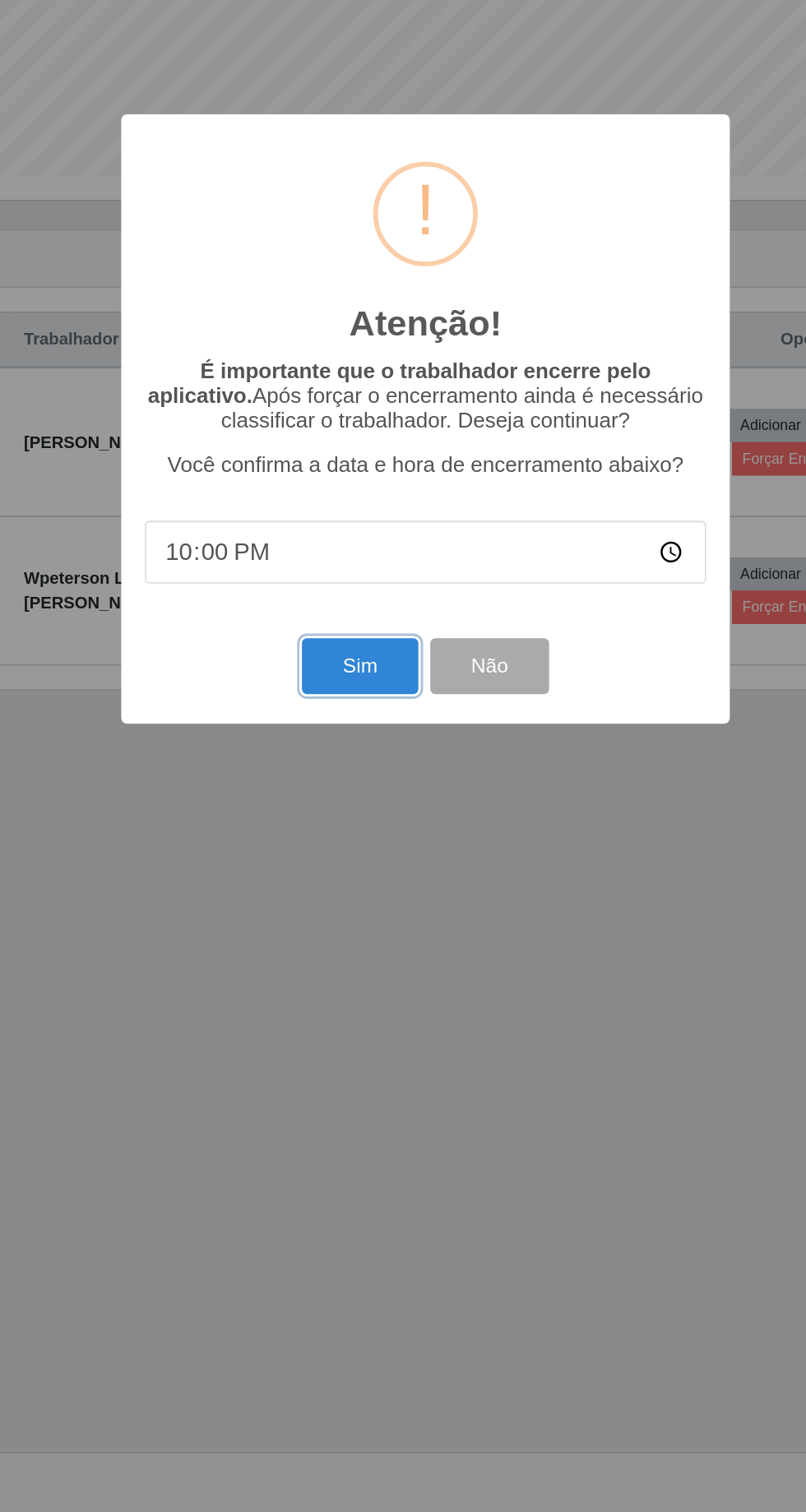
click at [355, 921] on button "Sim" at bounding box center [358, 927] width 80 height 39
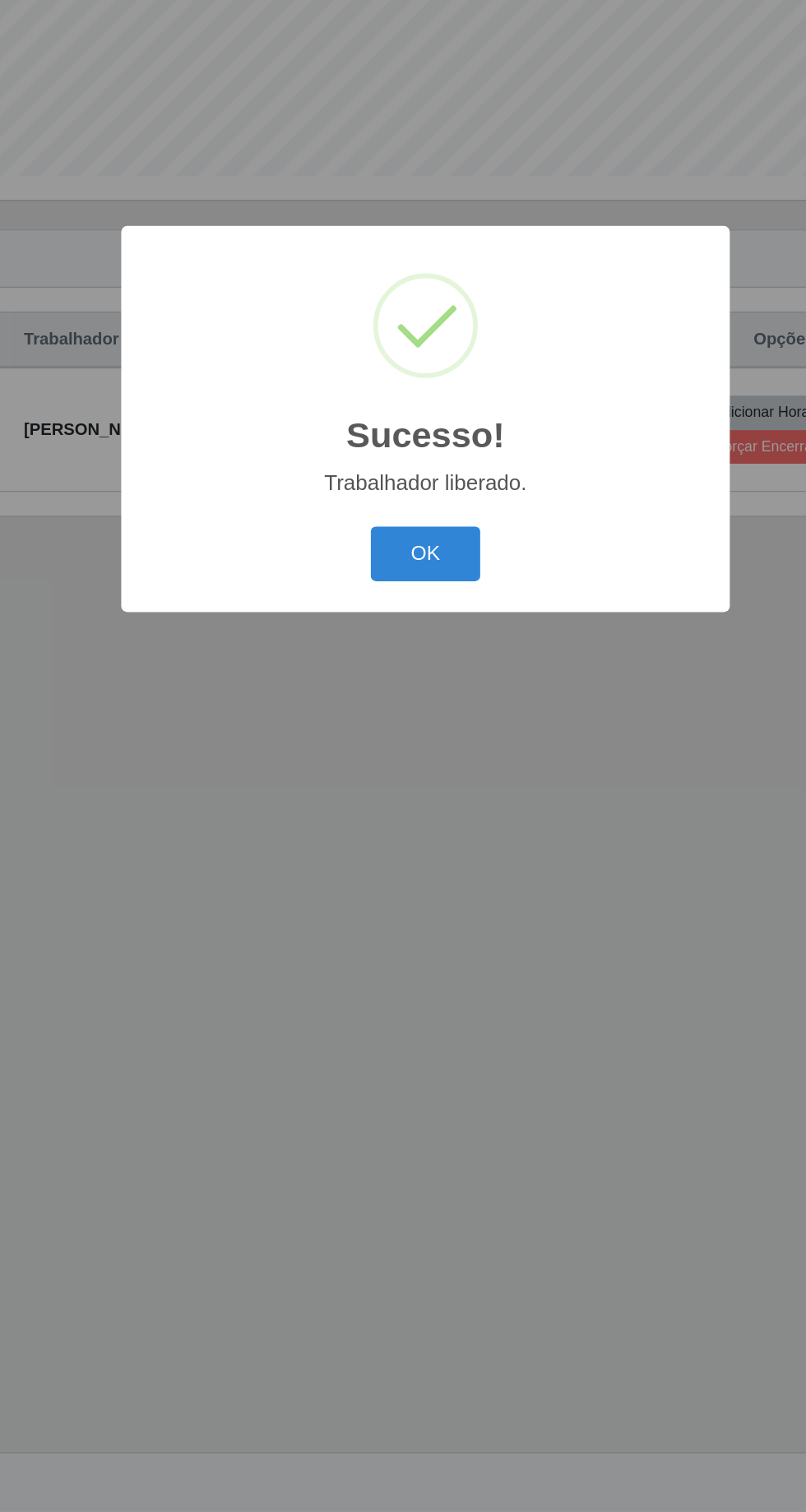
click at [413, 845] on button "OK" at bounding box center [403, 850] width 77 height 39
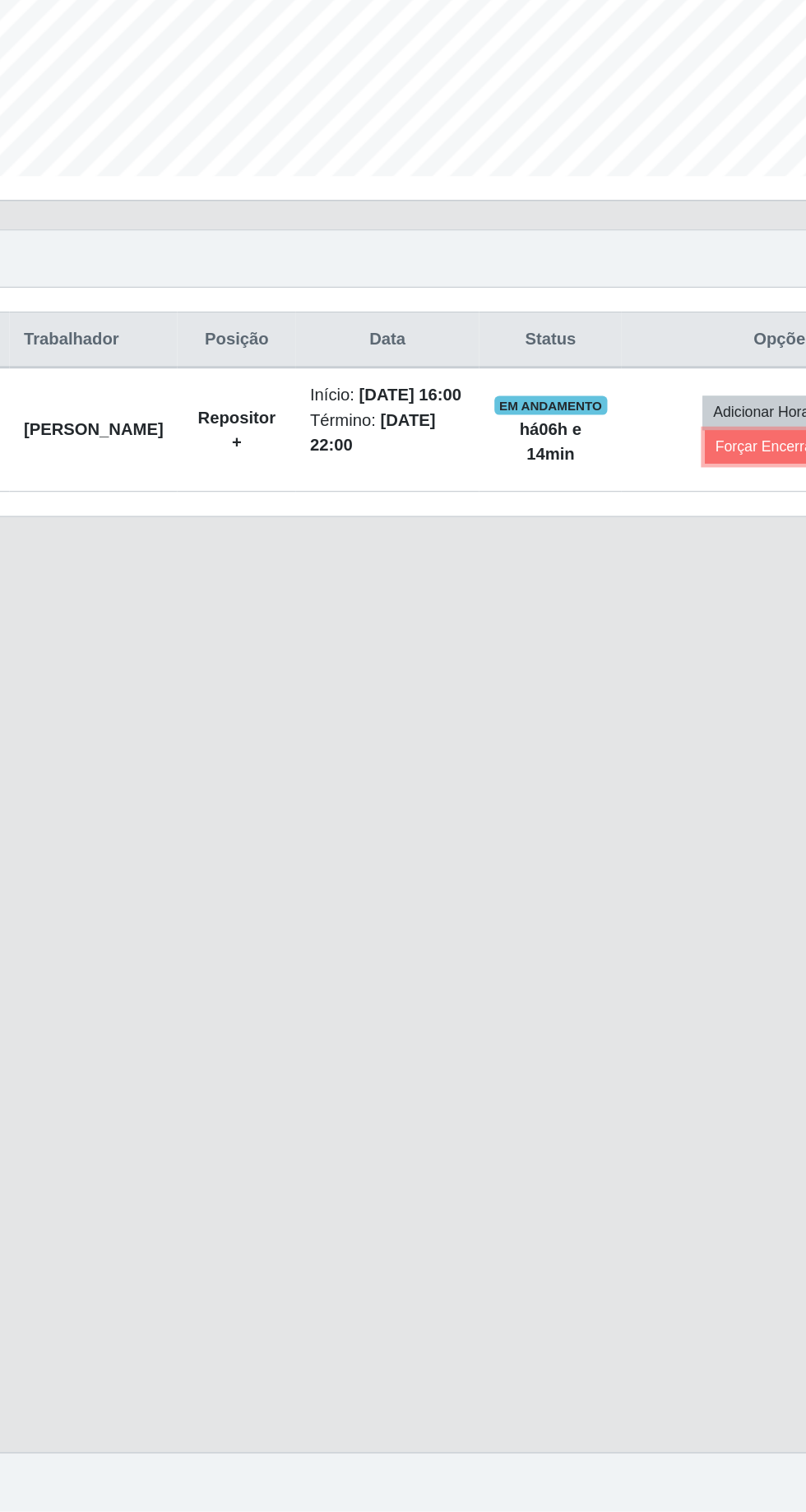
click at [642, 764] on button "Forçar Encerramento" at bounding box center [651, 776] width 110 height 23
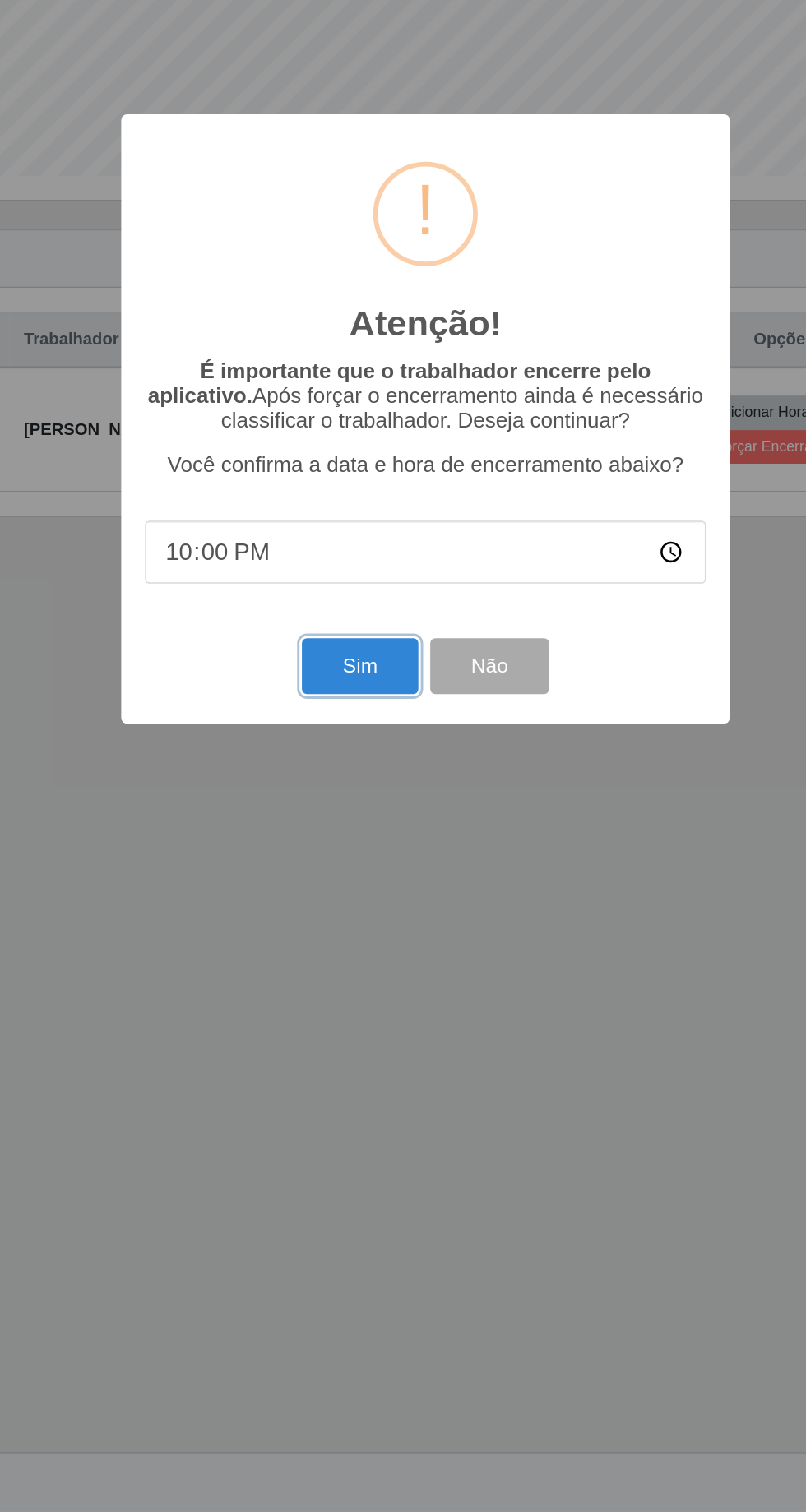
click at [350, 922] on button "Sim" at bounding box center [358, 927] width 80 height 39
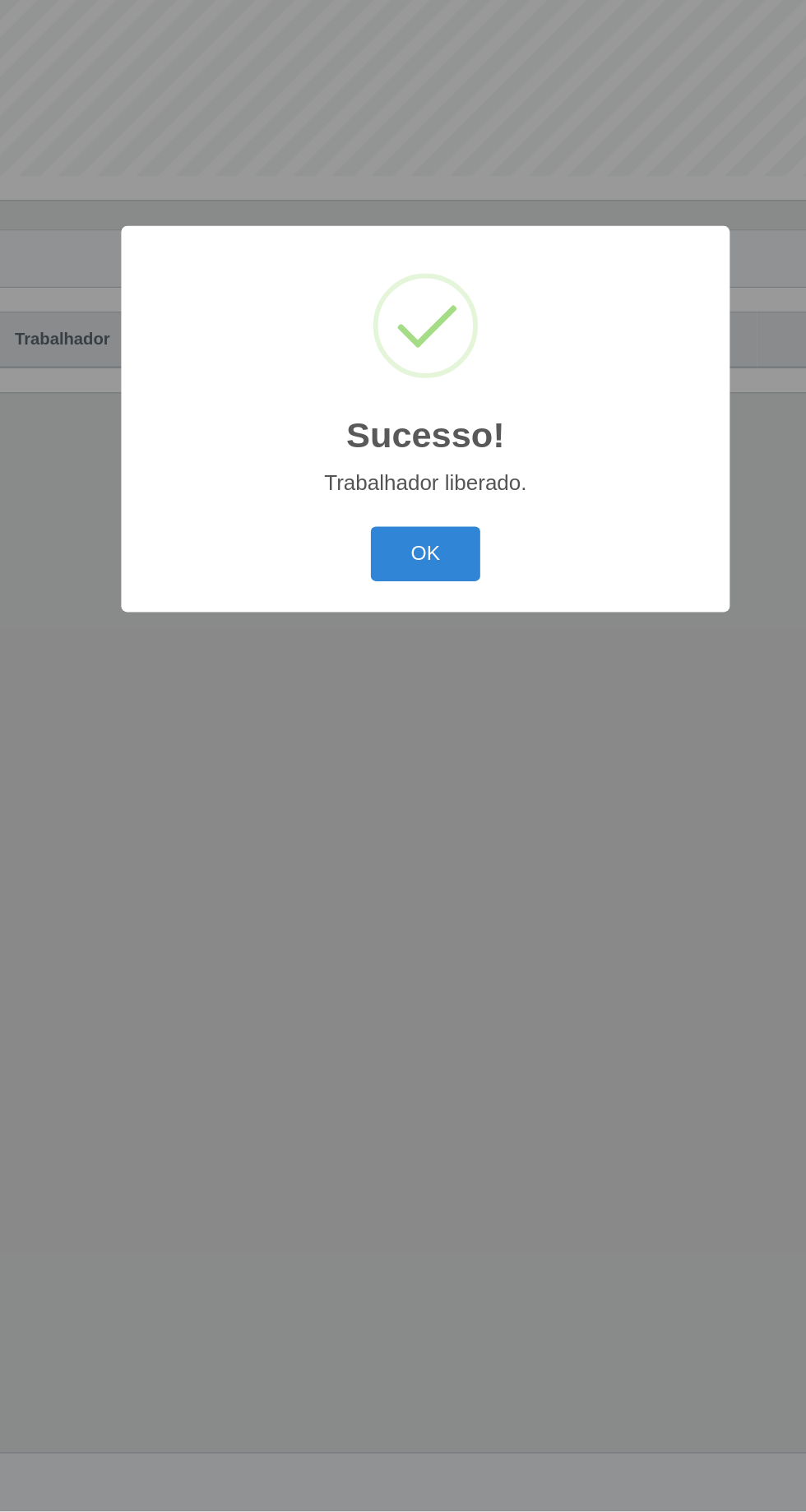
click at [415, 842] on button "OK" at bounding box center [403, 850] width 77 height 39
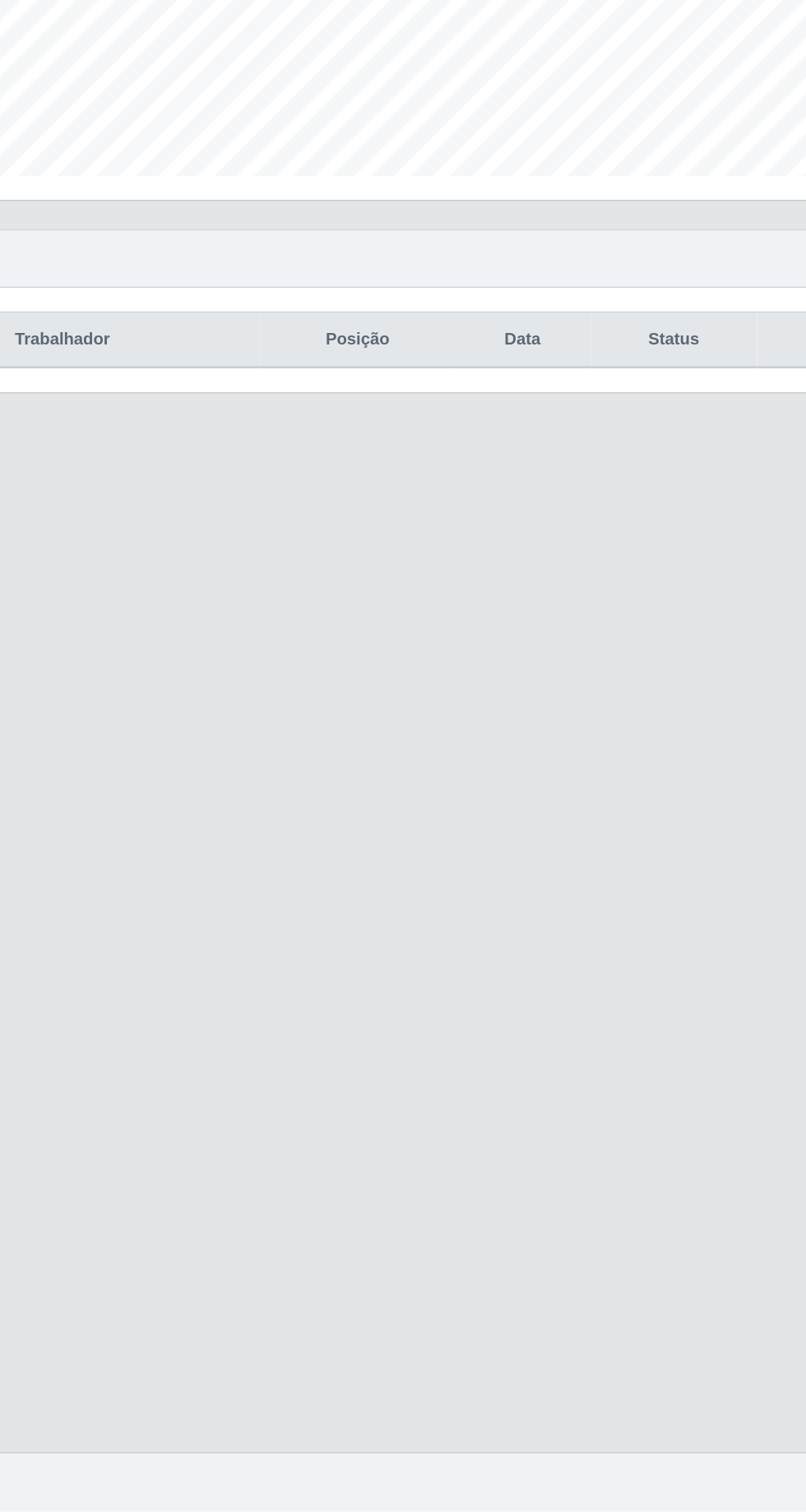
click at [654, 1292] on main "Carregando... Buscar Recarregando em 26 segundos... Loja [Selecione...] [GEOGRA…" at bounding box center [403, 758] width 806 height 1426
